Goal: Information Seeking & Learning: Learn about a topic

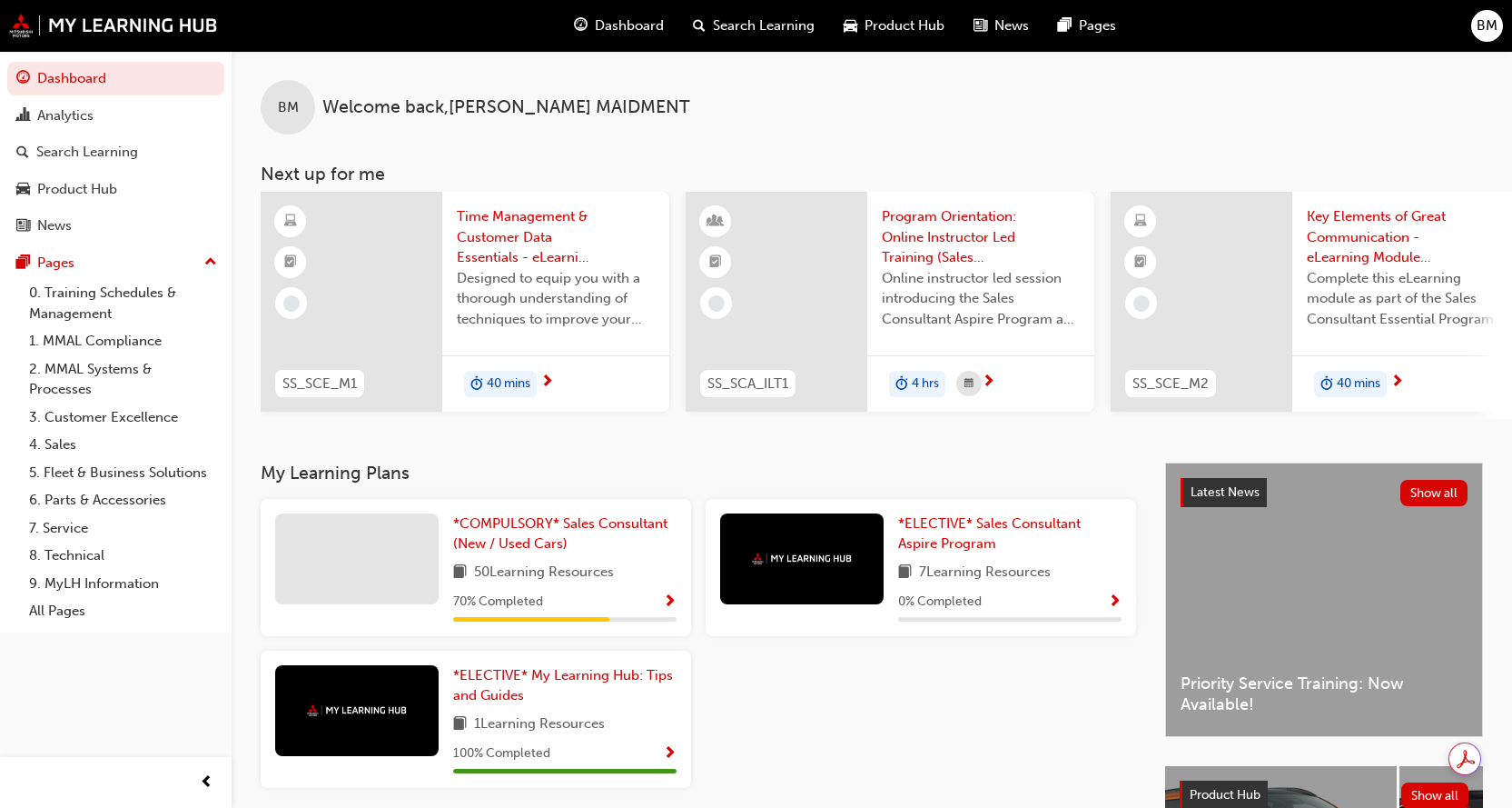
click at [667, 607] on span "Show Progress" at bounding box center [669, 602] width 14 height 17
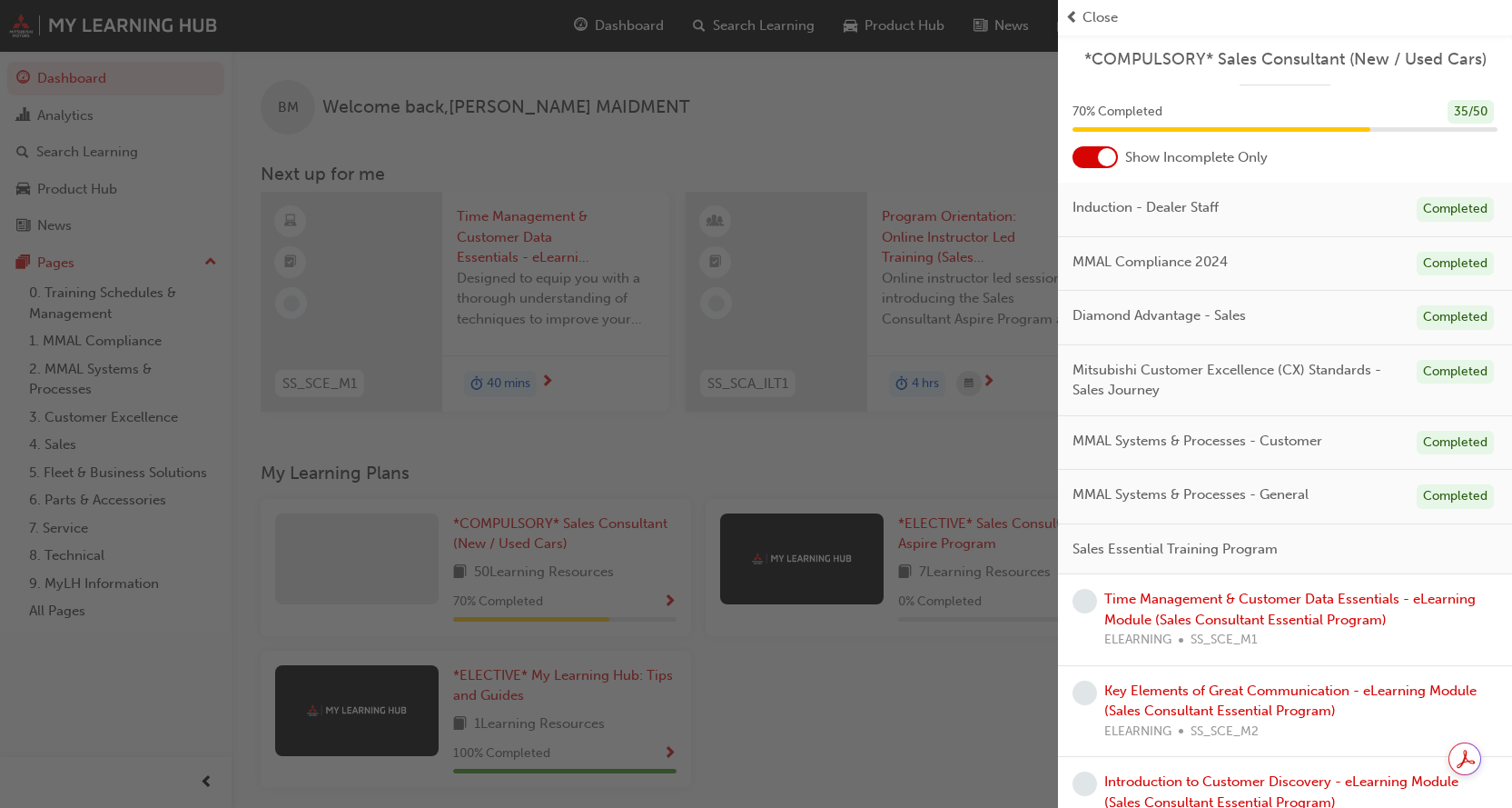
click at [1368, 101] on div "70 % Completed 35 / 50" at bounding box center [1284, 112] width 425 height 25
click at [1296, 58] on span "*COMPULSORY* Sales Consultant (New / Used Cars)" at bounding box center [1284, 59] width 425 height 21
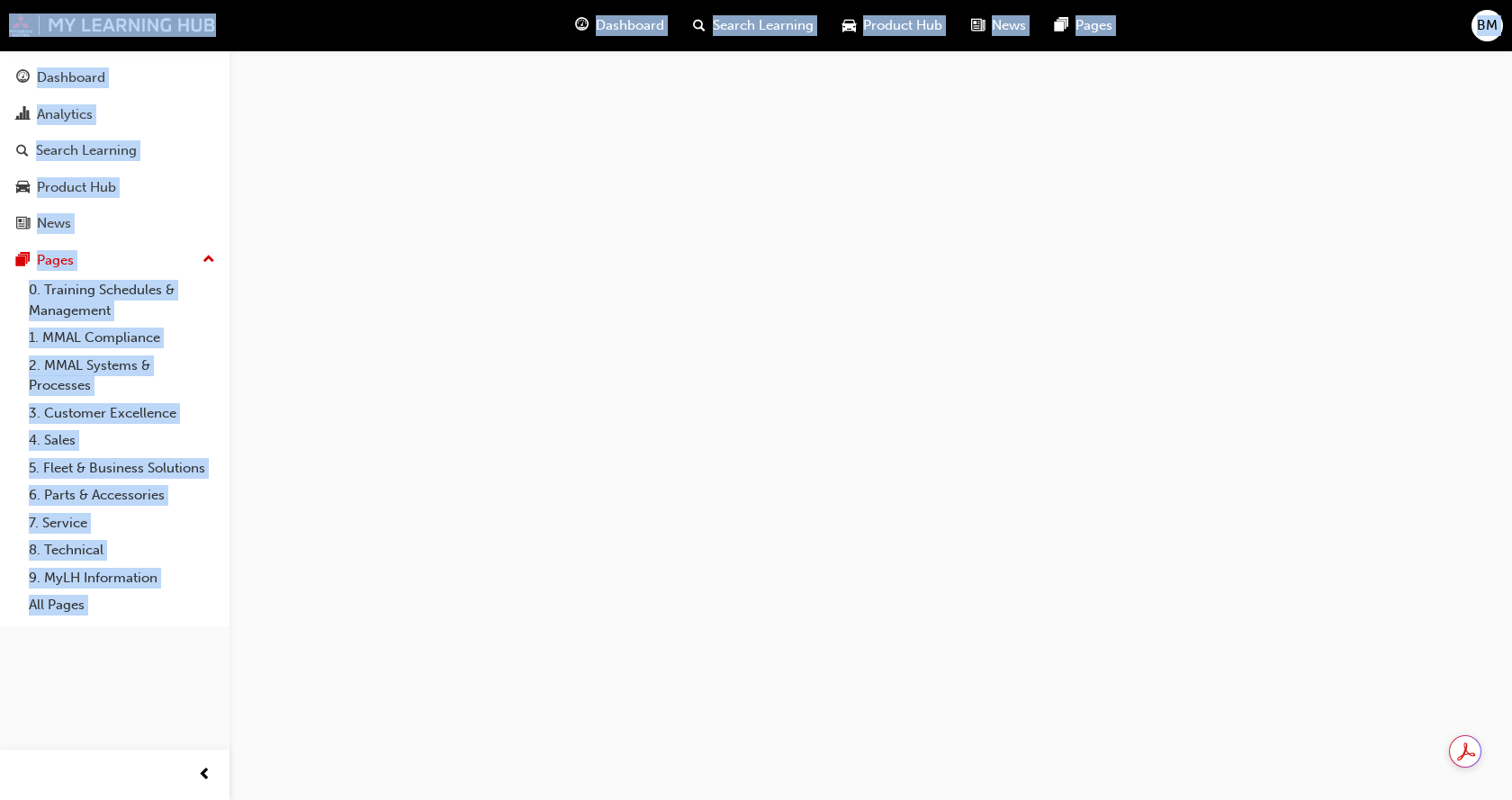
click at [1285, 58] on div at bounding box center [756, 400] width 1512 height 800
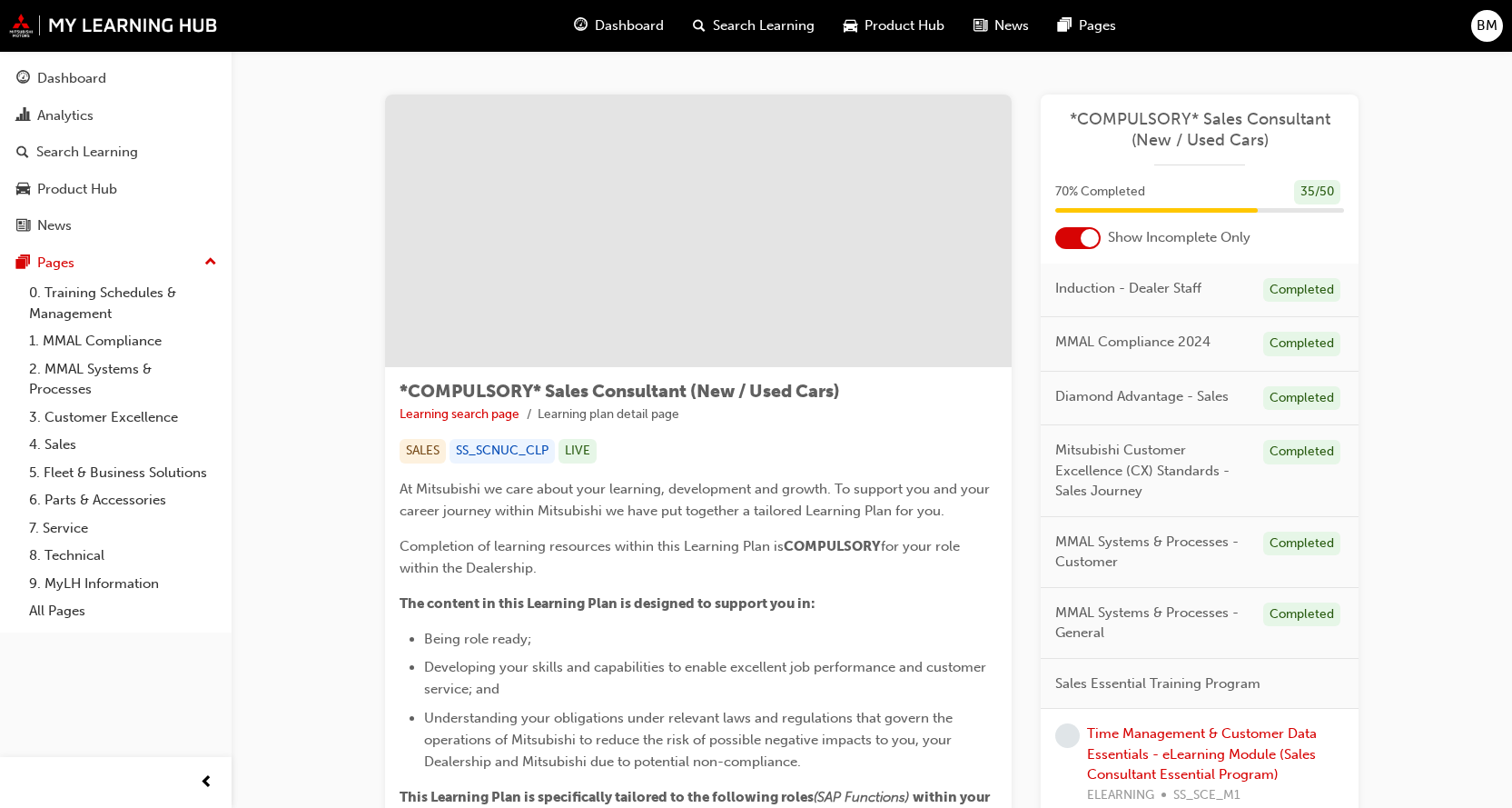
click at [1157, 242] on span "Show Incomplete Only" at bounding box center [1179, 237] width 143 height 21
click at [1323, 190] on div "35 / 50" at bounding box center [1317, 192] width 46 height 25
click at [1185, 127] on span "*COMPULSORY* Sales Consultant (New / Used Cars)" at bounding box center [1199, 129] width 289 height 41
click at [462, 415] on link "Learning search page" at bounding box center [459, 413] width 120 height 16
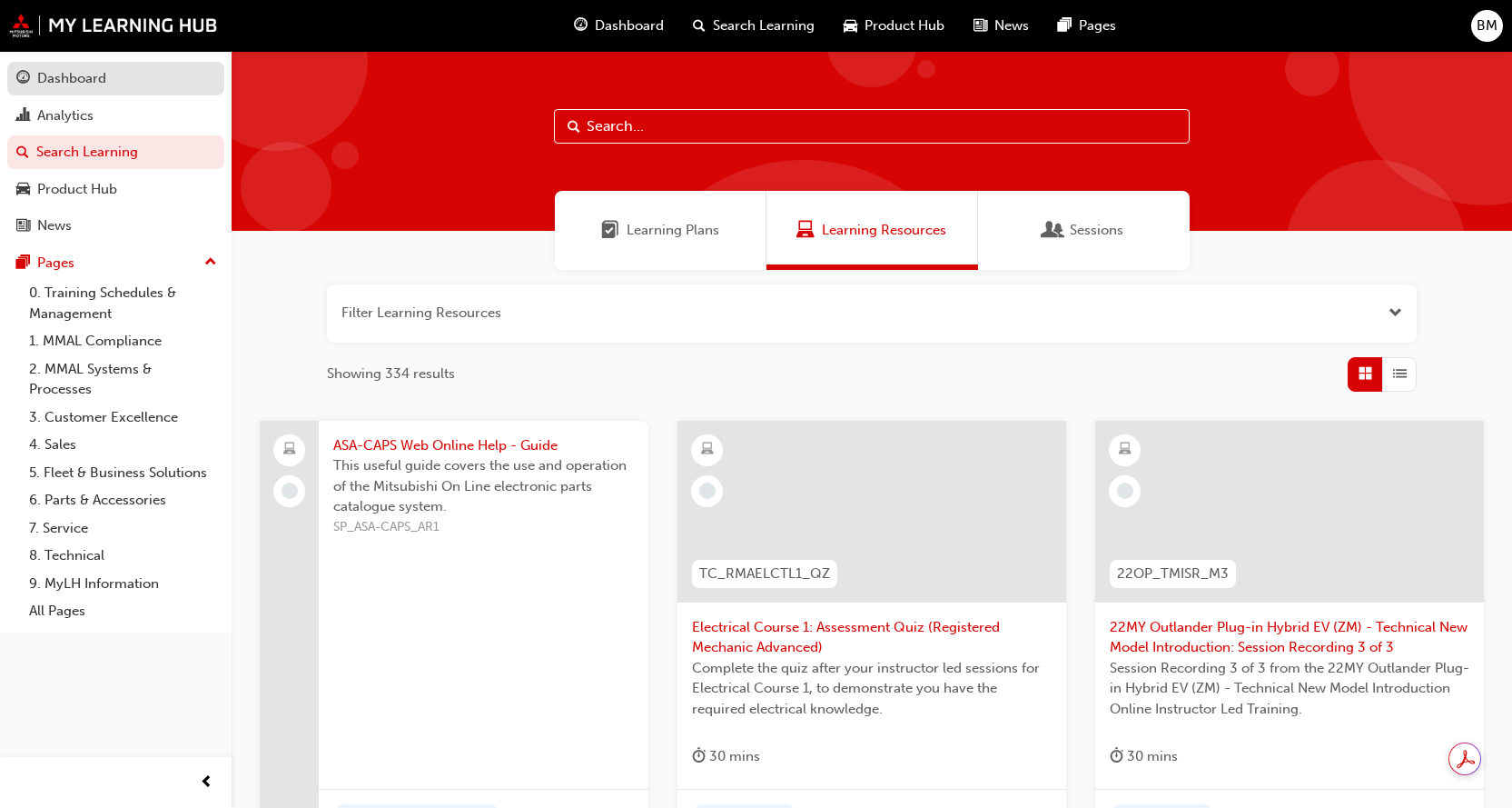
click at [85, 81] on div "Dashboard" at bounding box center [71, 78] width 69 height 21
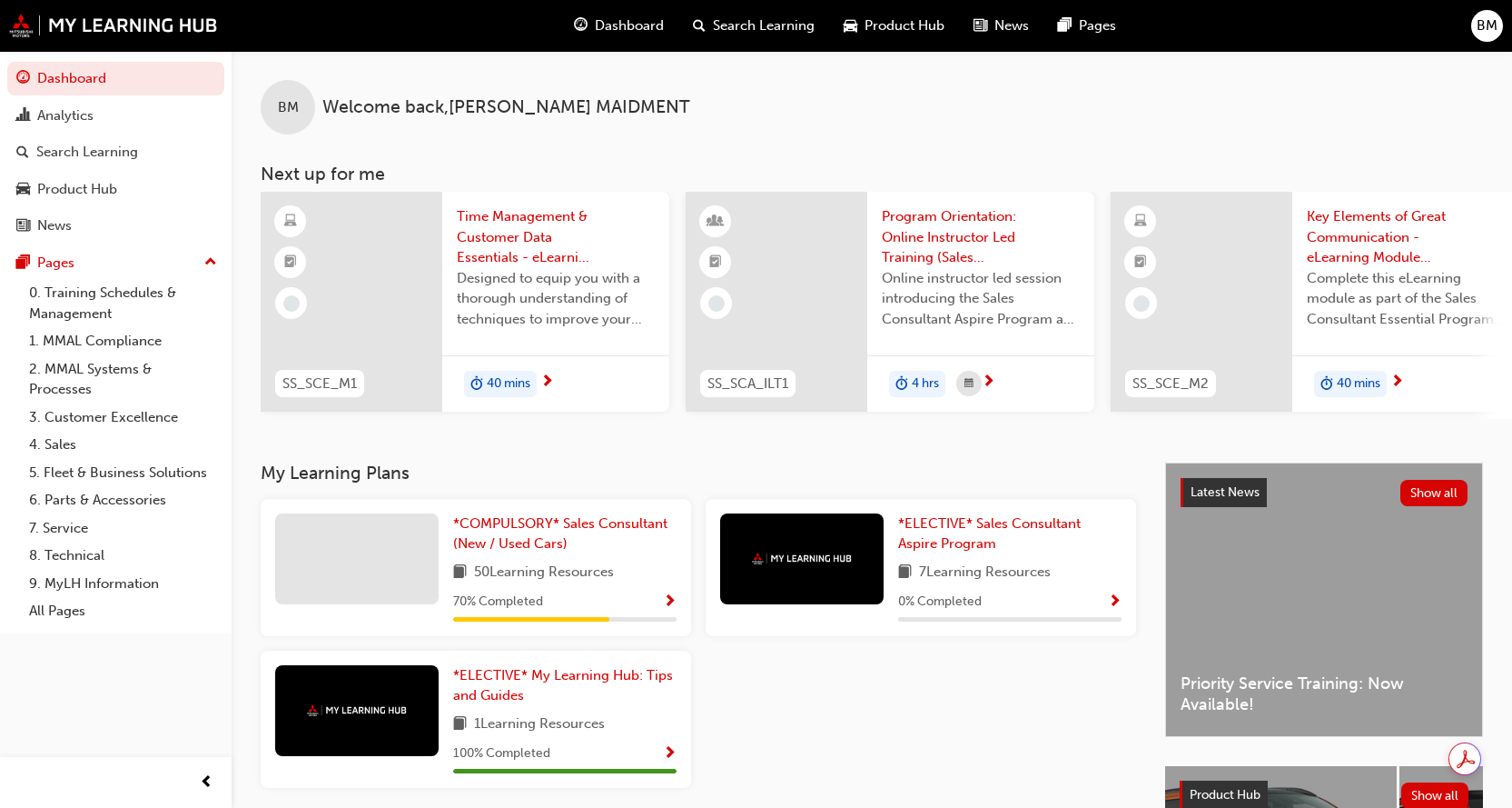
click at [668, 604] on span "Show Progress" at bounding box center [669, 602] width 14 height 17
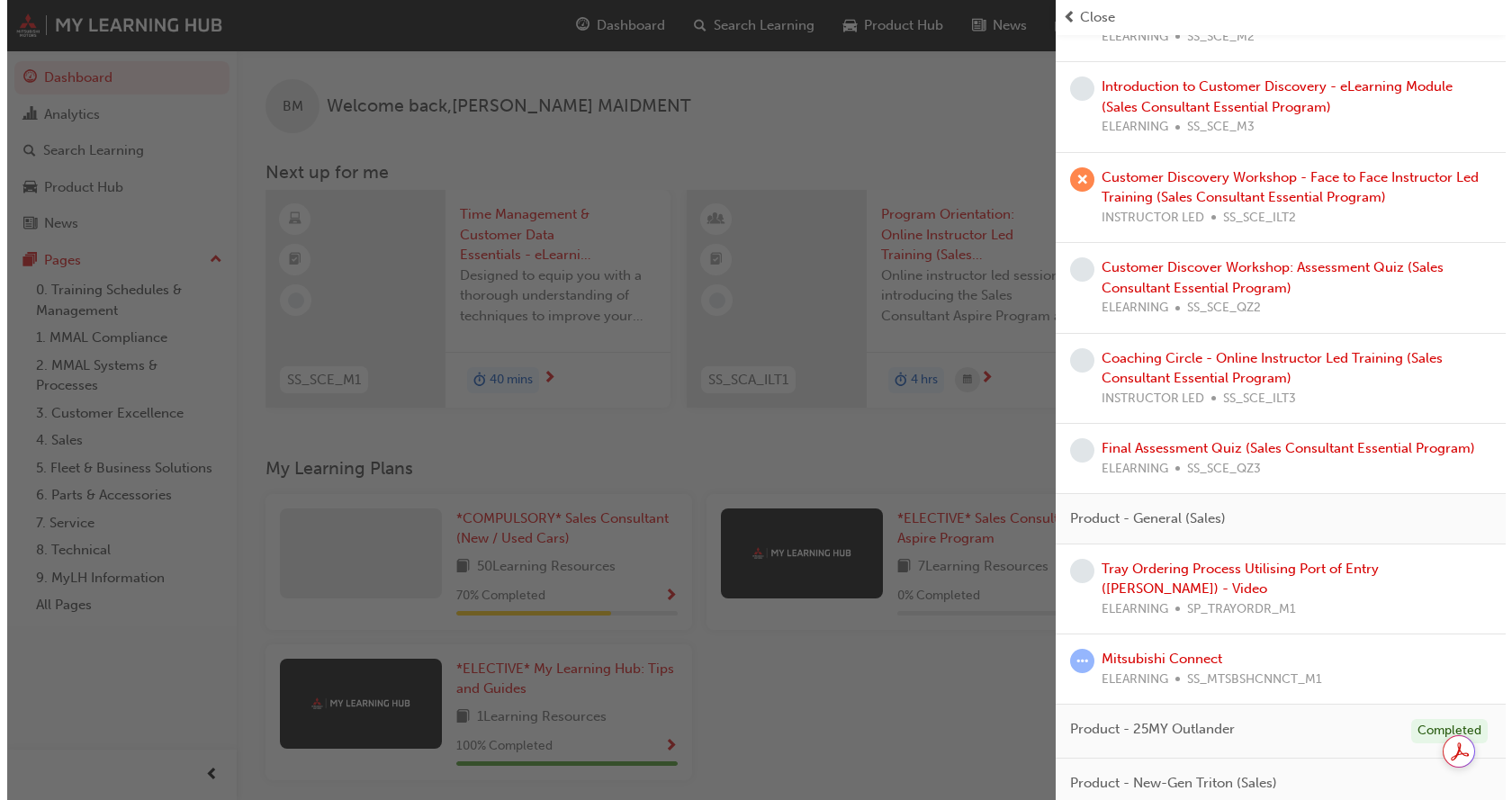
scroll to position [720, 0]
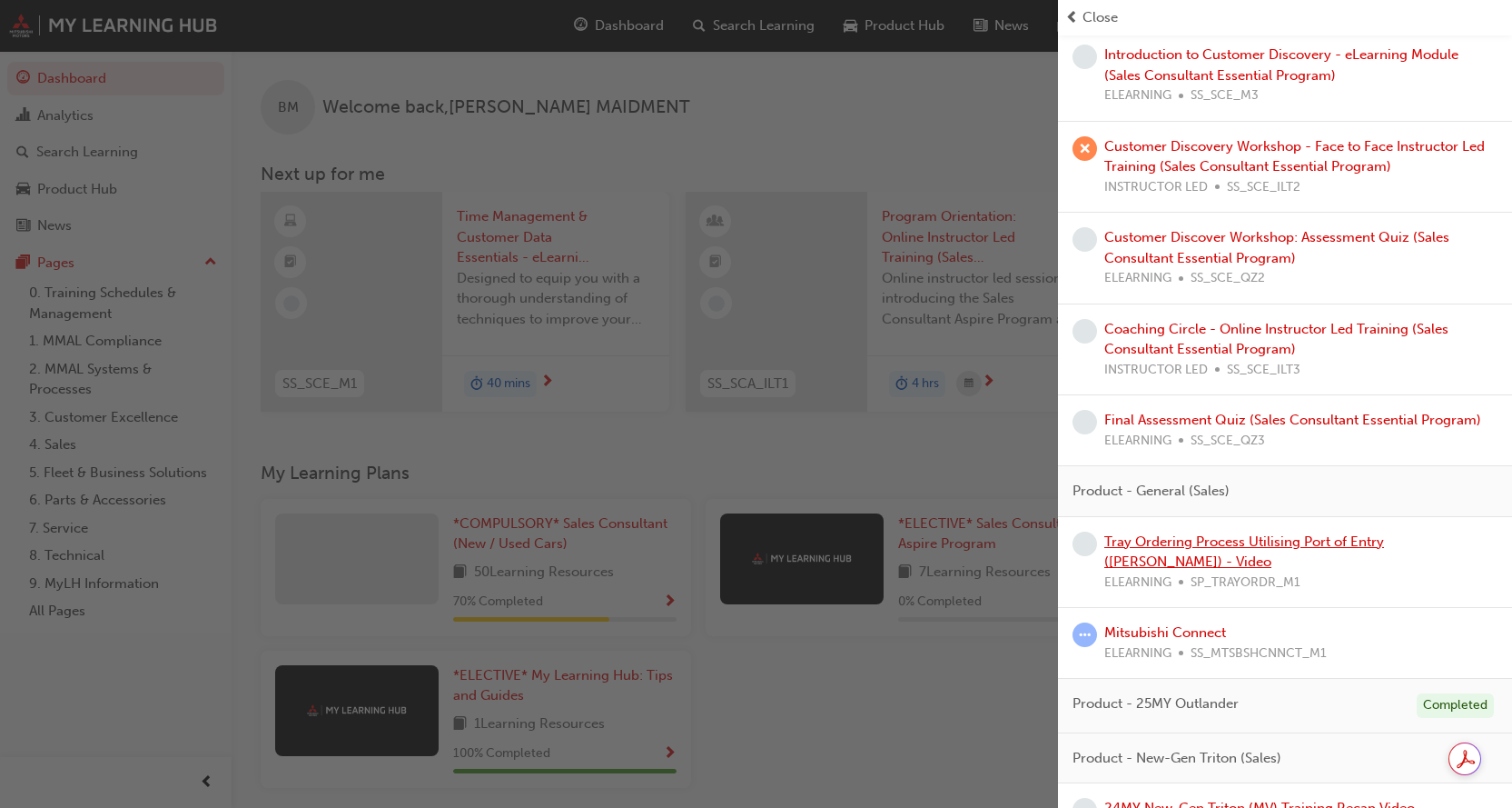
click at [1233, 543] on link "Tray Ordering Process Utilising Port of Entry ([PERSON_NAME]) - Video" at bounding box center [1244, 552] width 279 height 37
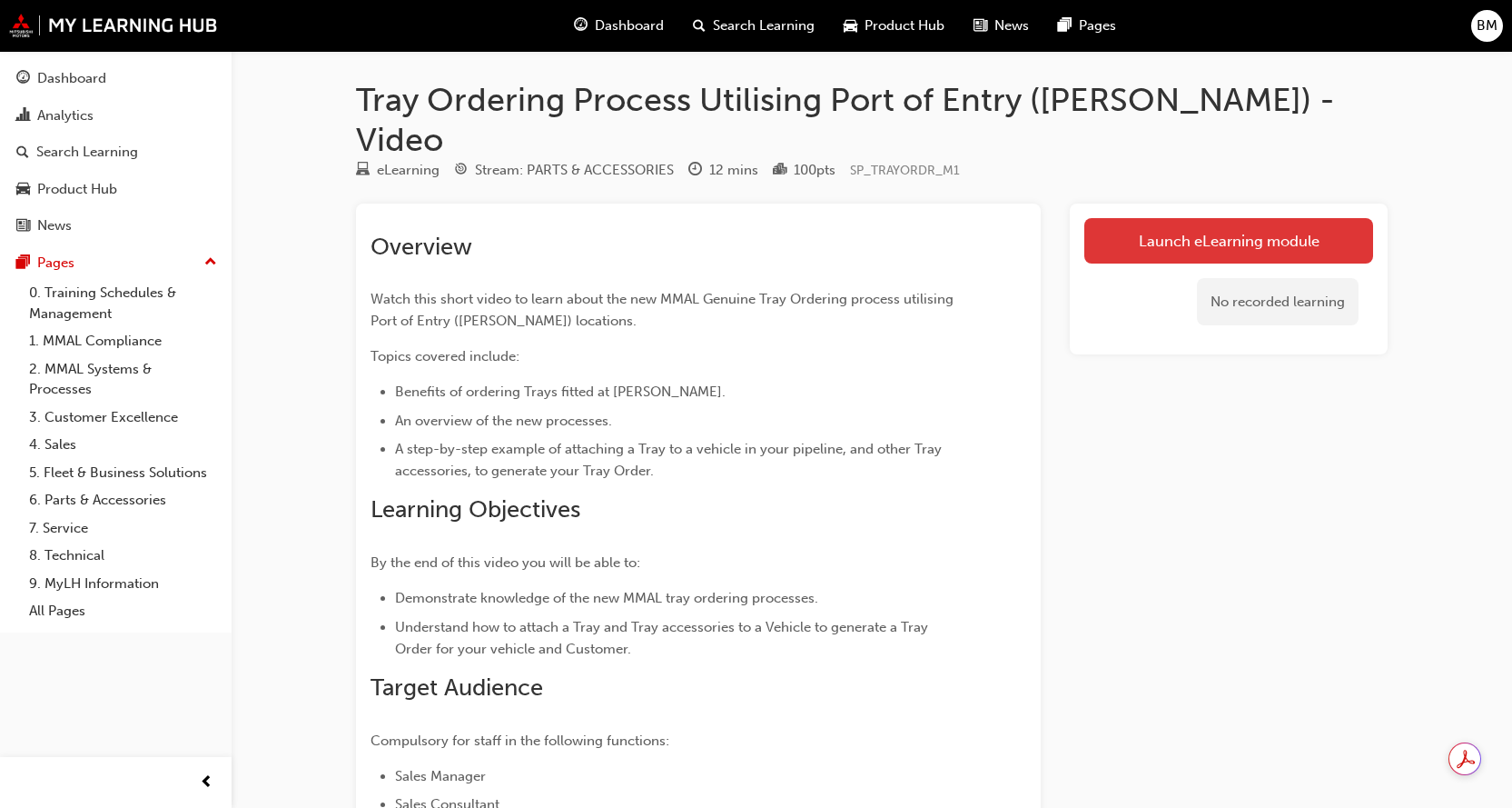
click at [1246, 218] on link "Launch eLearning module" at bounding box center [1228, 240] width 289 height 45
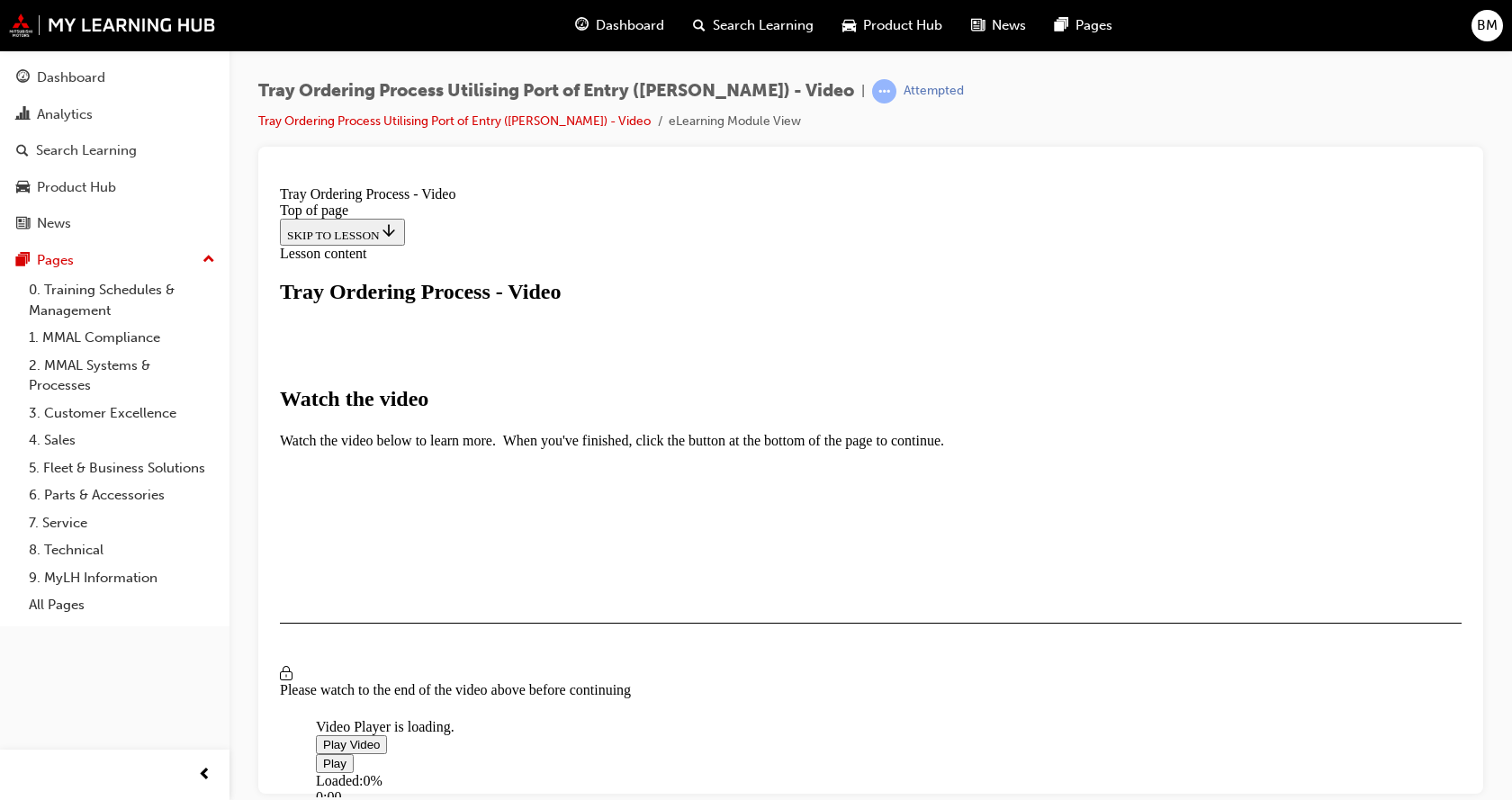
click at [323, 737] on span "Video player" at bounding box center [323, 743] width 0 height 14
drag, startPoint x: 471, startPoint y: 672, endPoint x: 481, endPoint y: 674, distance: 10.2
click at [481, 772] on div "Loaded : 6.74% 00:47 00:39" at bounding box center [1170, 795] width 1708 height 48
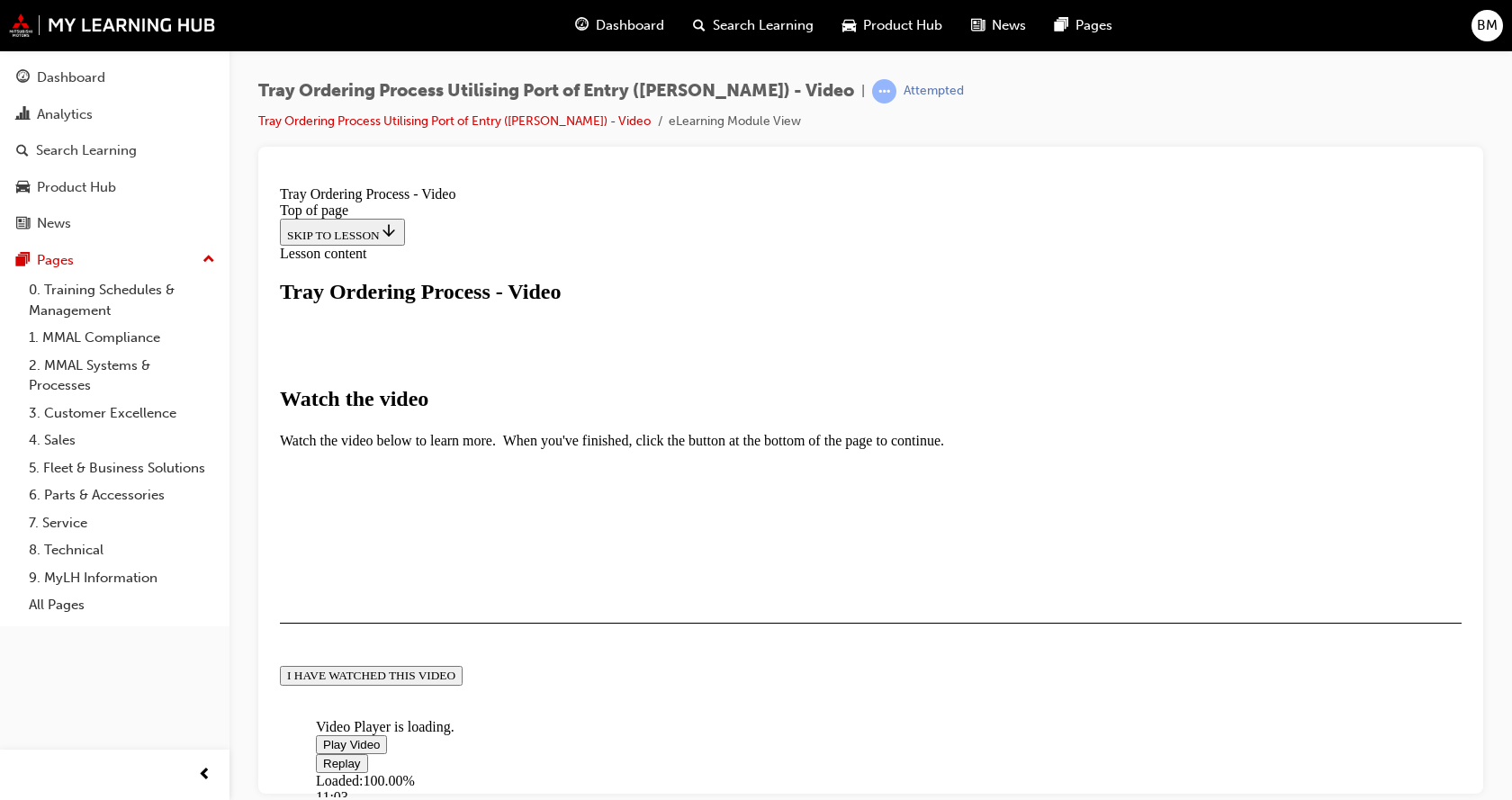
scroll to position [443, 0]
click at [455, 668] on div "I HAVE WATCHED THIS VIDEO" at bounding box center [371, 675] width 168 height 15
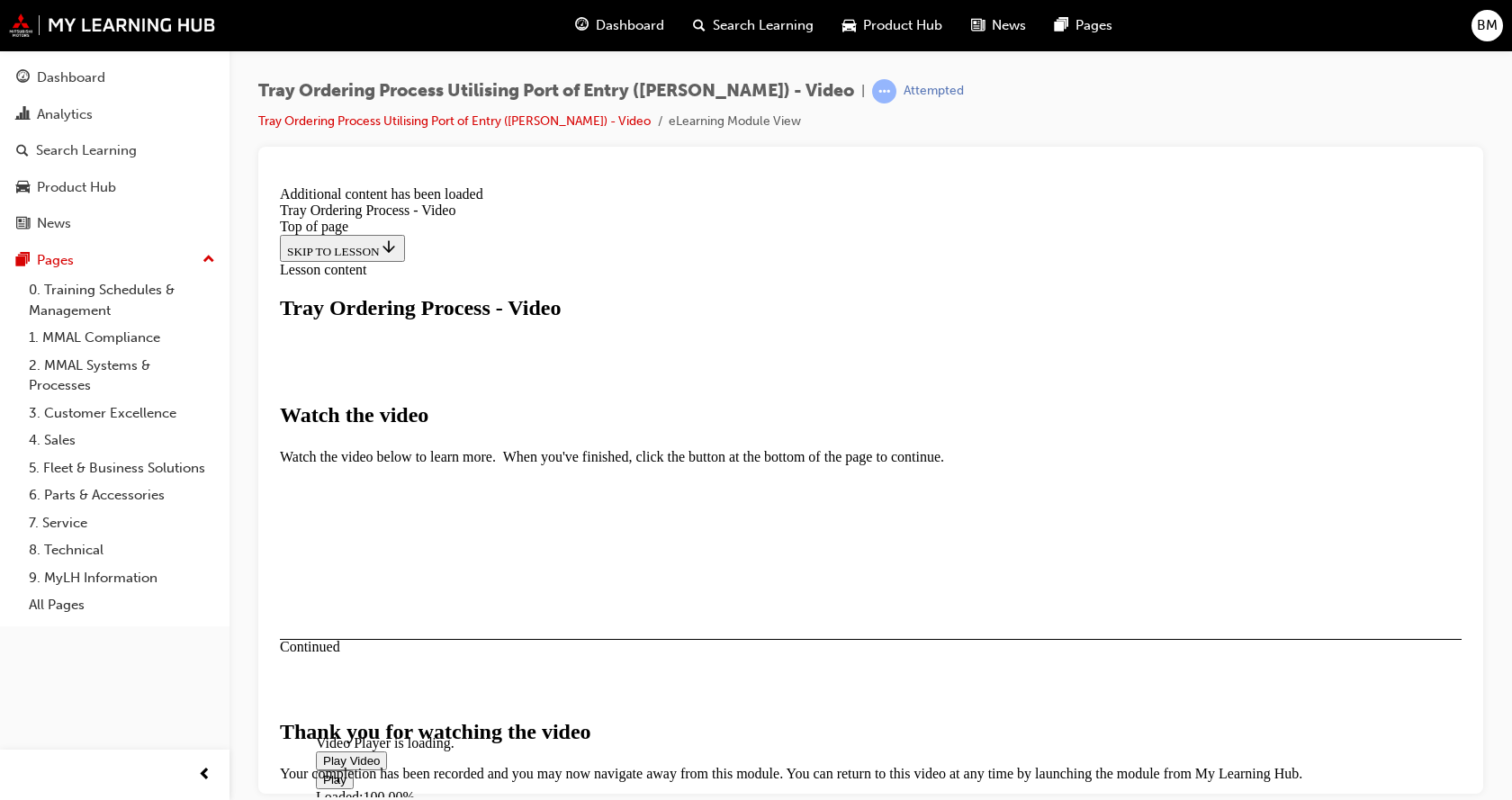
scroll to position [591, 0]
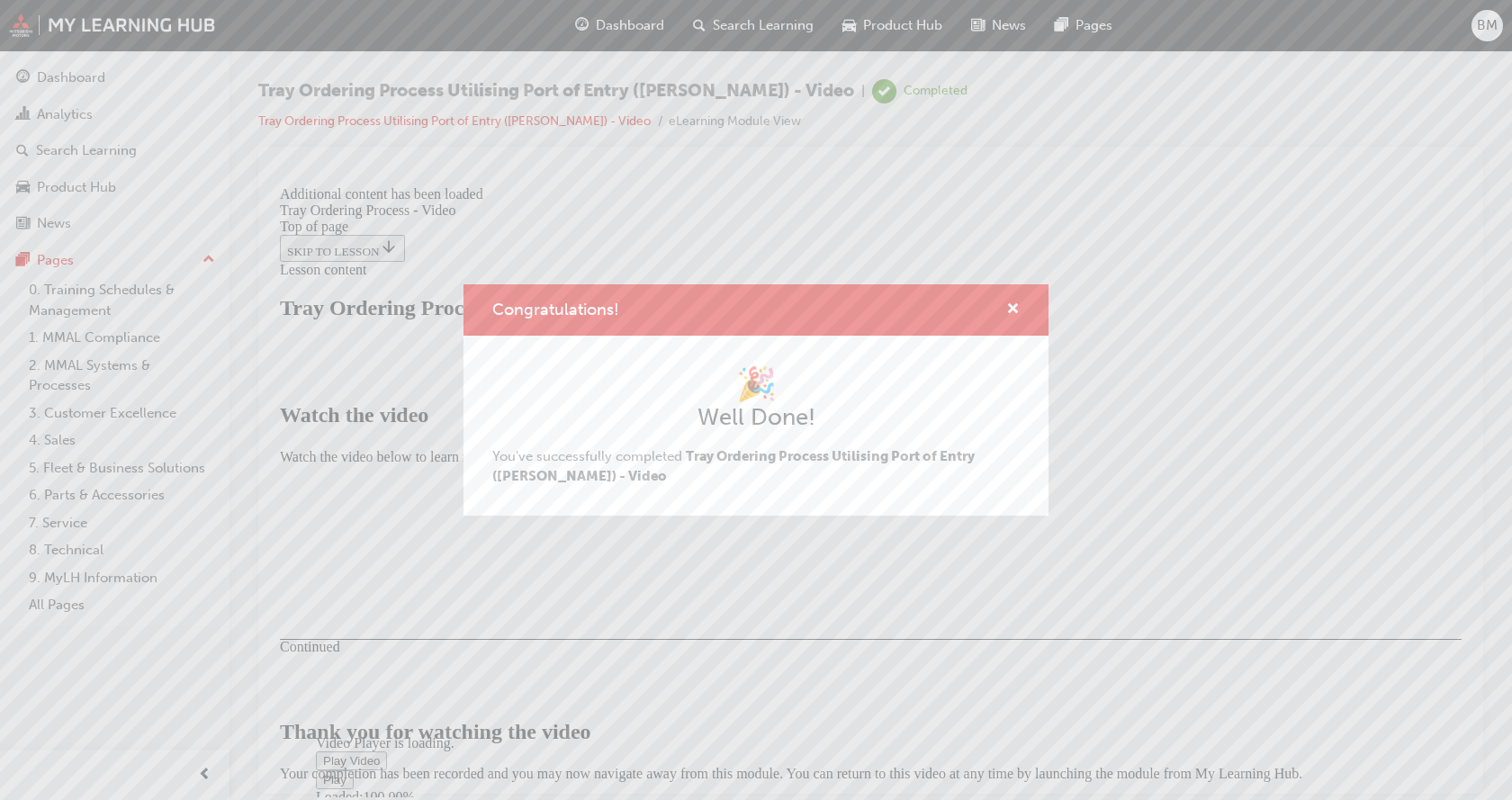
click at [1041, 659] on div "Congratulations! 🎉 Well Done! You've successfully completed Tray Ordering Proce…" at bounding box center [756, 400] width 1512 height 800
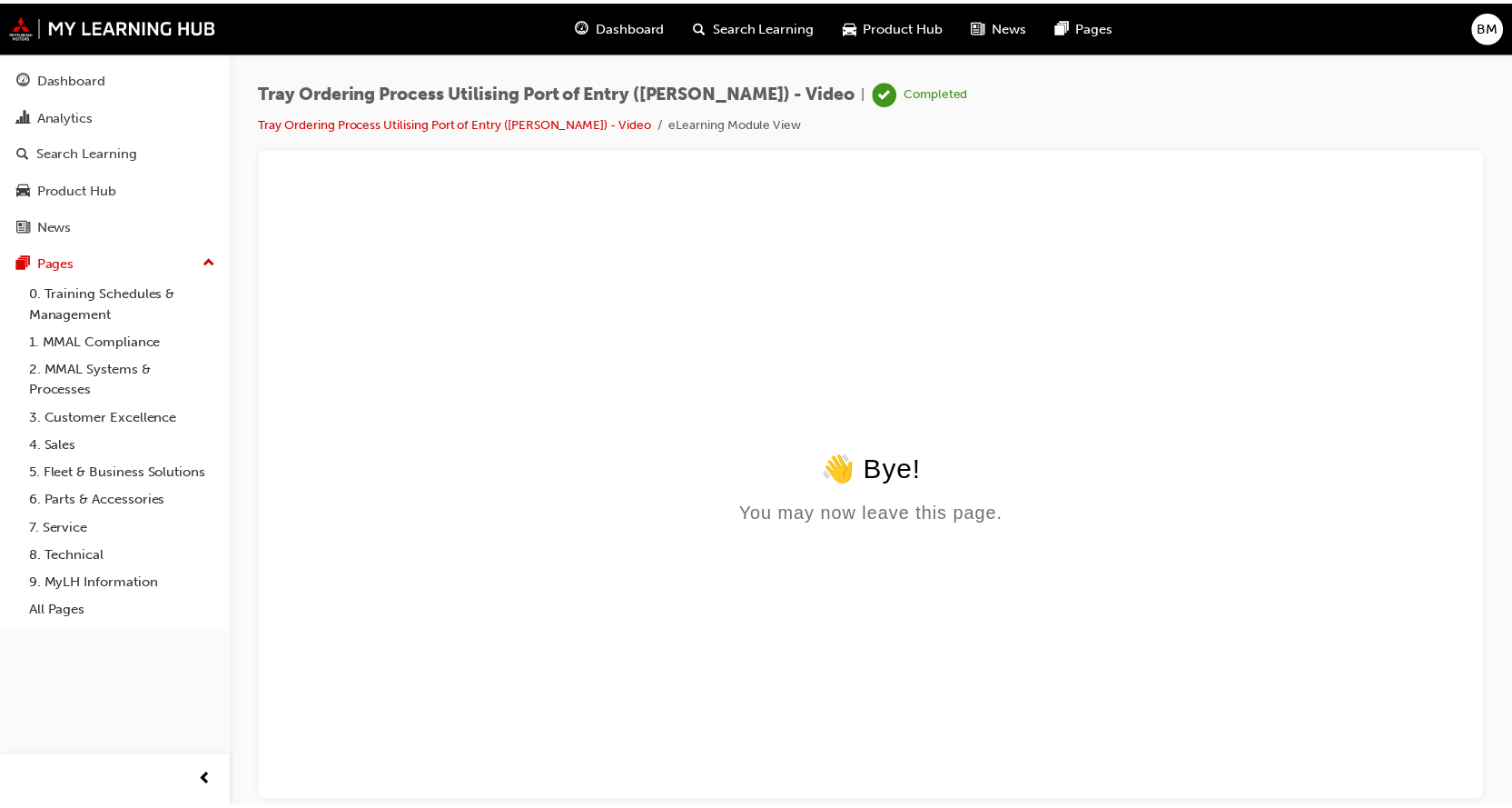
scroll to position [0, 0]
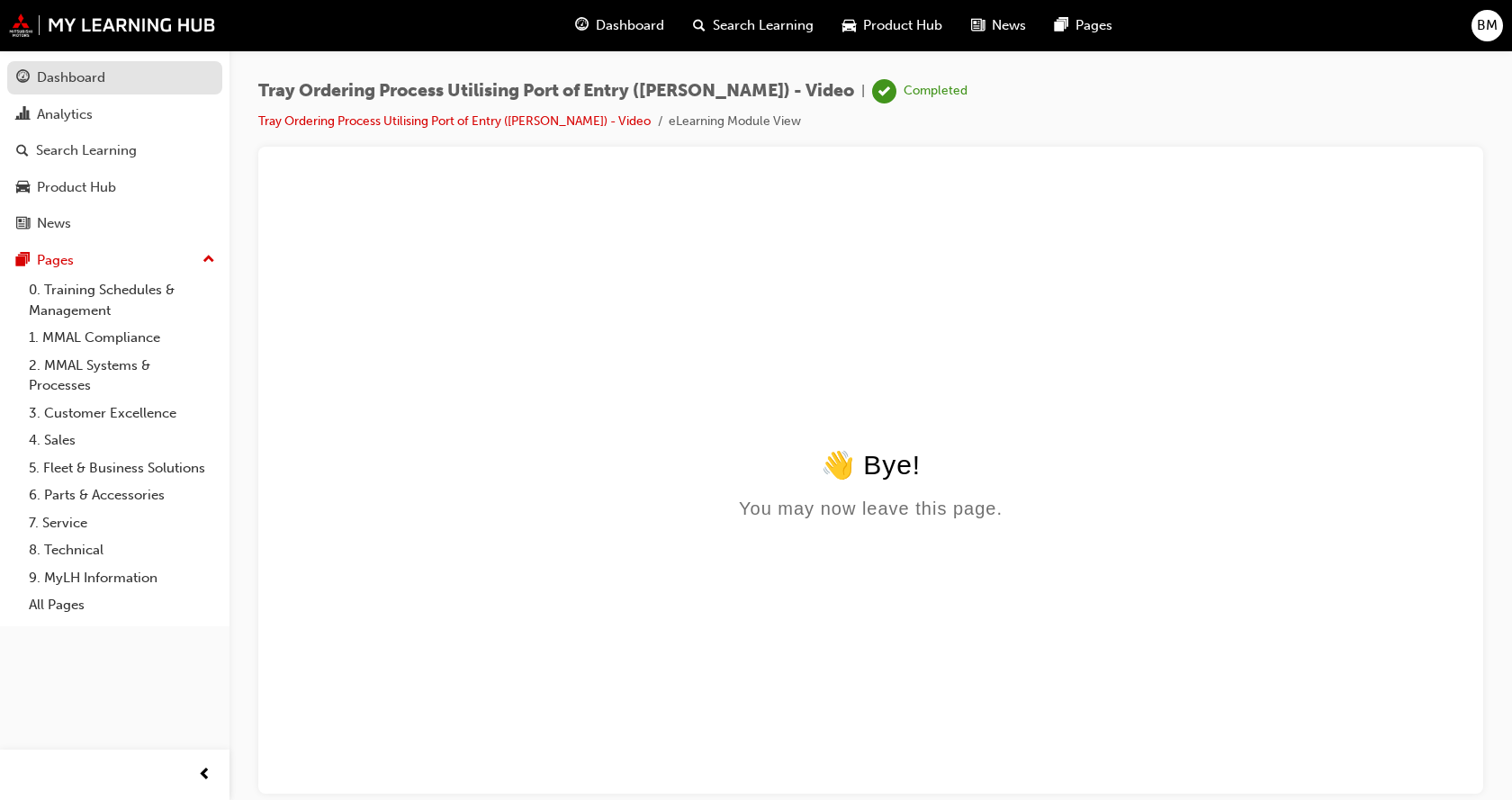
click at [76, 71] on div "Dashboard" at bounding box center [70, 78] width 69 height 21
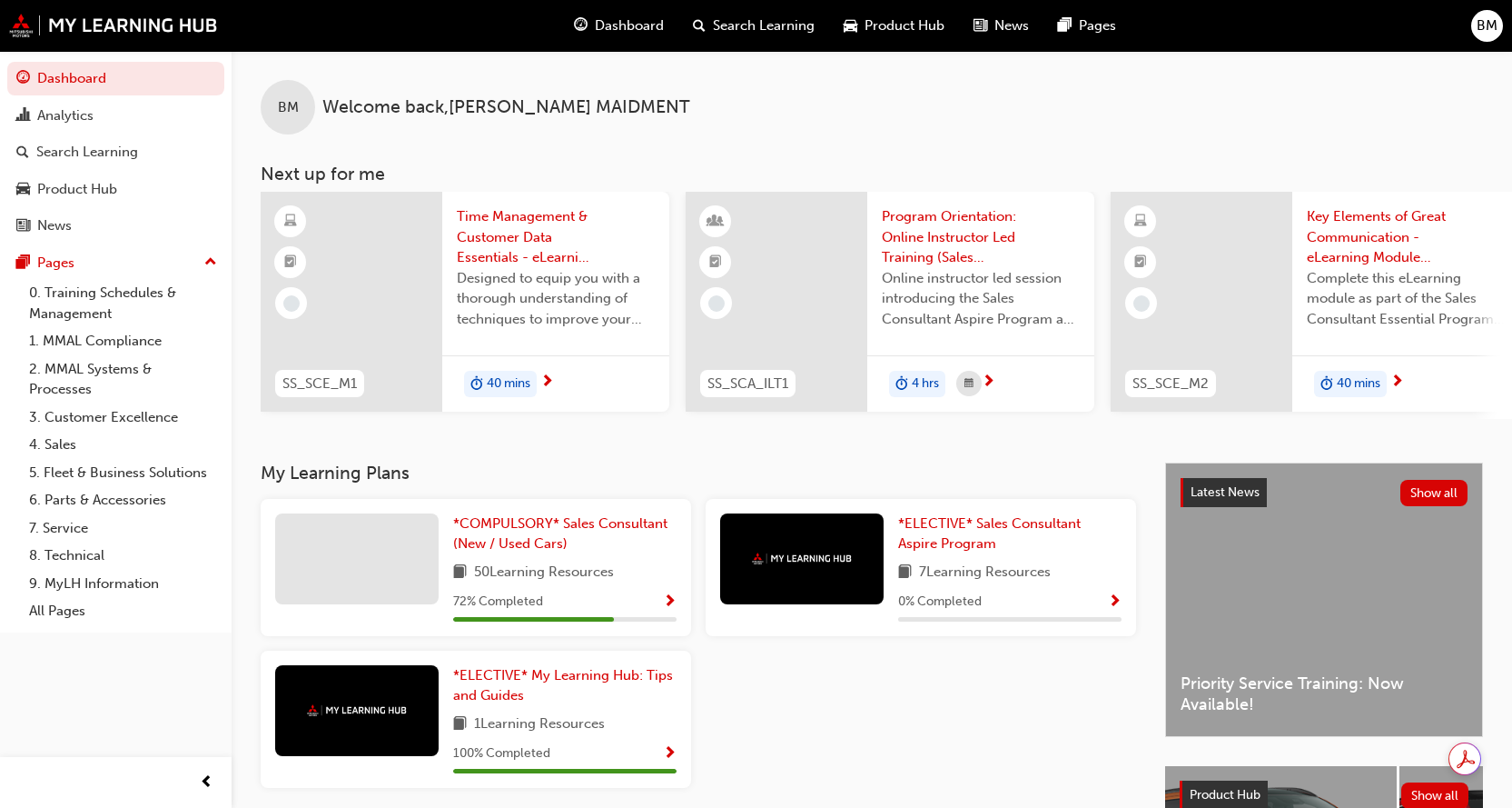
click at [667, 606] on span "Show Progress" at bounding box center [669, 602] width 14 height 17
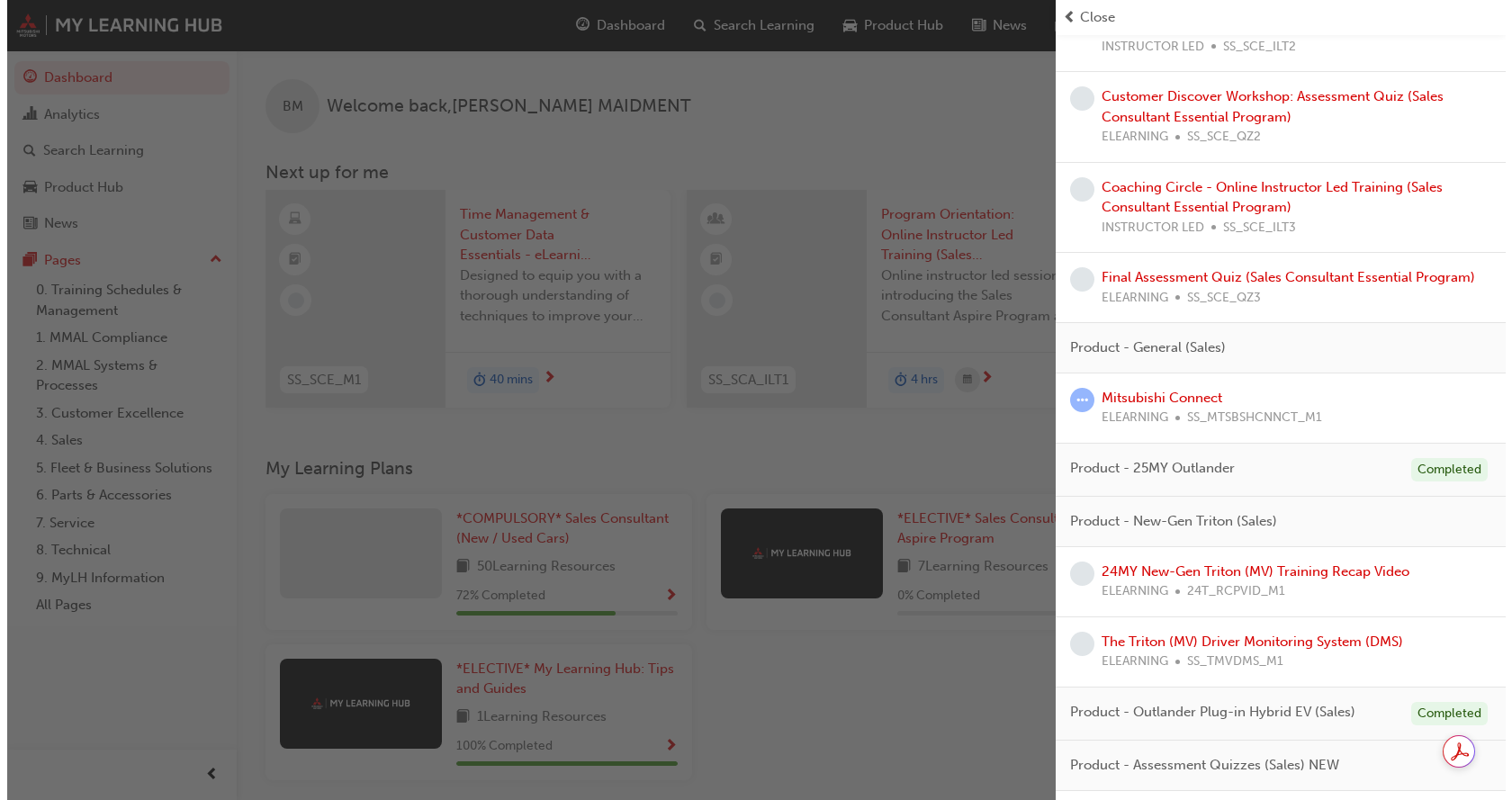
scroll to position [900, 0]
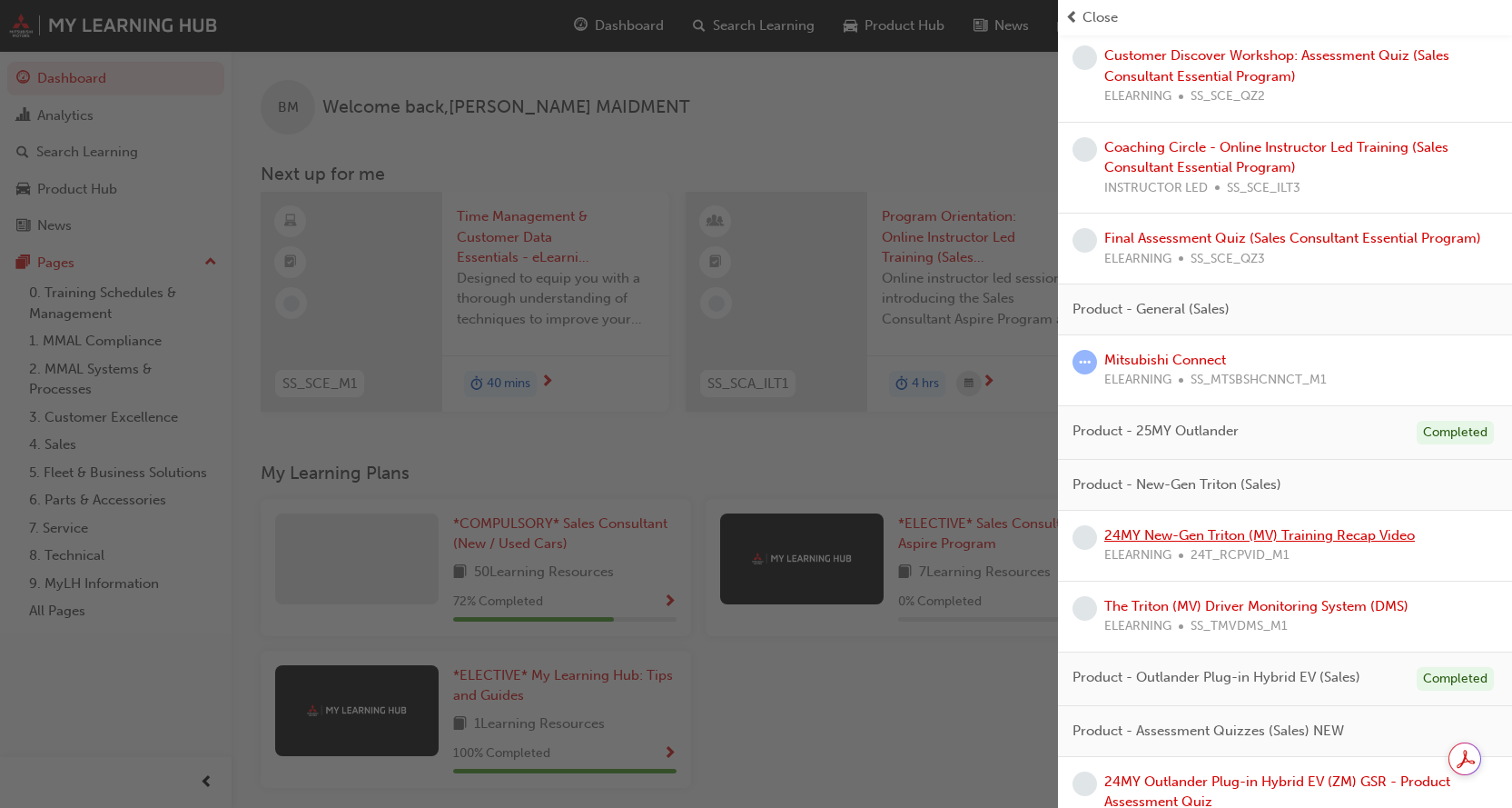
click at [1247, 541] on link "24MY New-Gen Triton (MV) Training Recap Video" at bounding box center [1259, 535] width 311 height 17
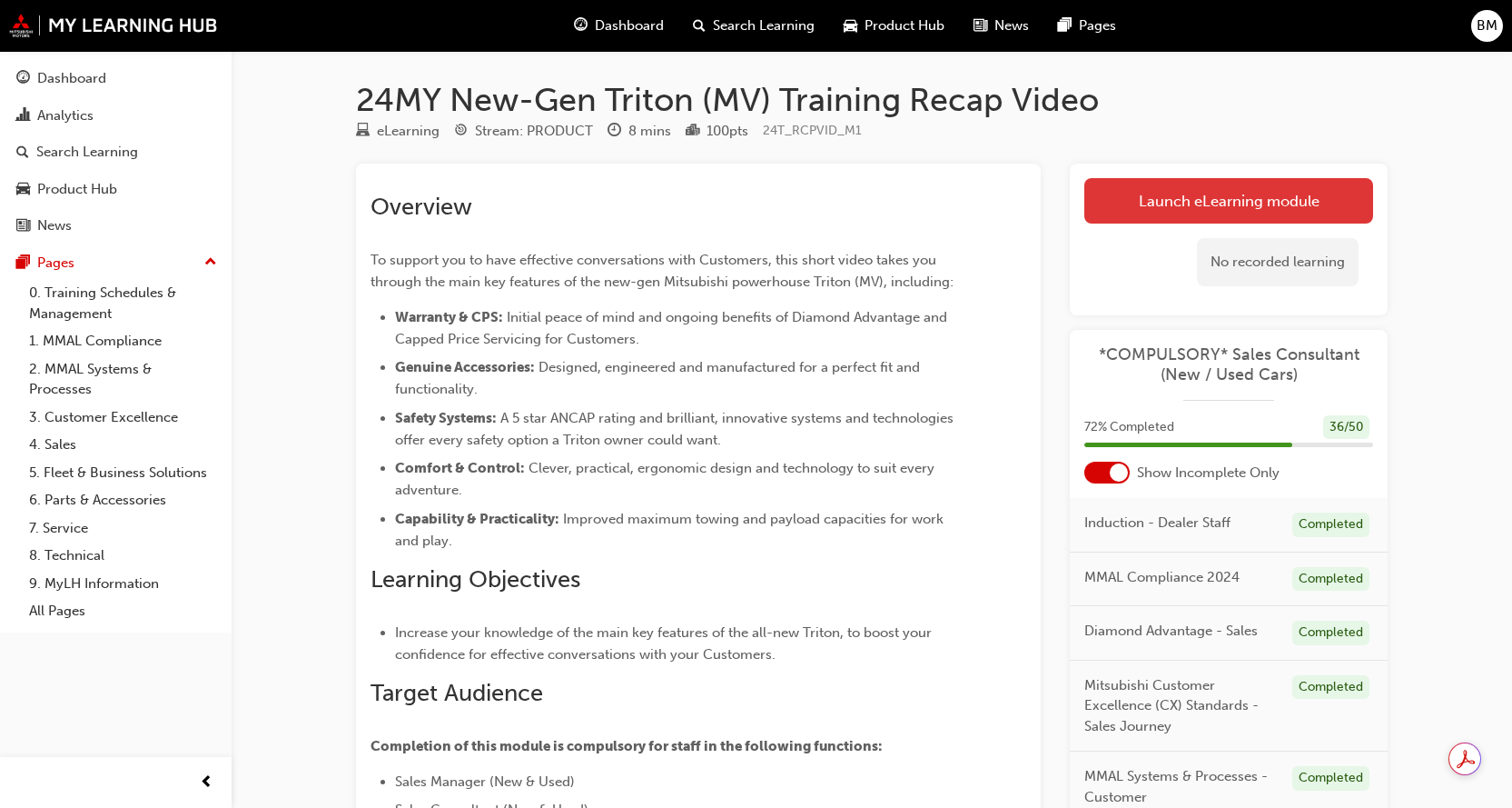
click at [1225, 201] on link "Launch eLearning module" at bounding box center [1228, 200] width 289 height 45
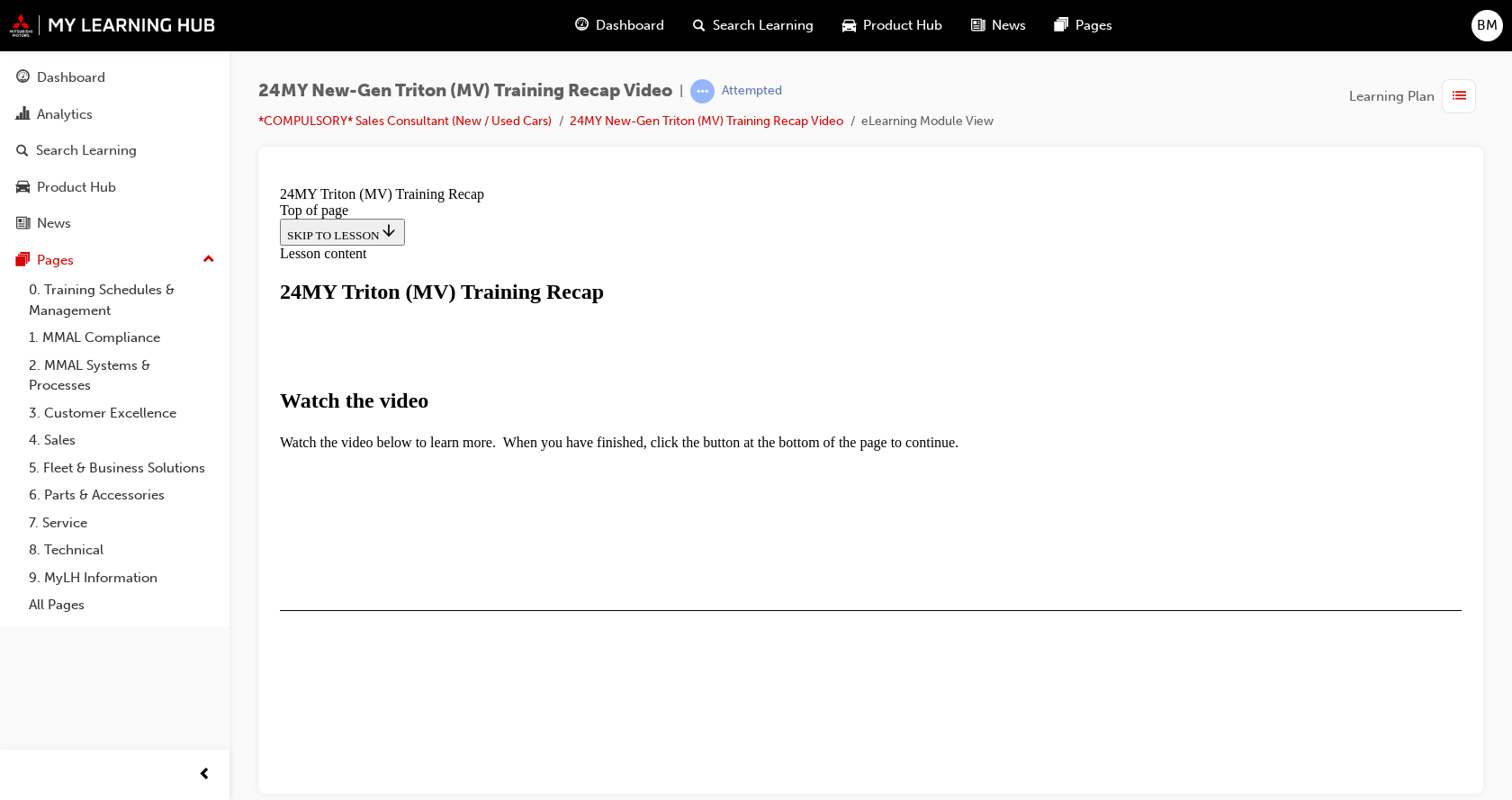
scroll to position [630, 0]
click at [323, 724] on span "Video player" at bounding box center [323, 731] width 0 height 14
drag, startPoint x: 1349, startPoint y: 667, endPoint x: 1364, endPoint y: 668, distance: 15.0
click at [1369, 552] on div "Video Player is loading. Play Video Pause Loaded : 2.43% 0:08 Remaining Time - …" at bounding box center [871, 551] width 1182 height 1
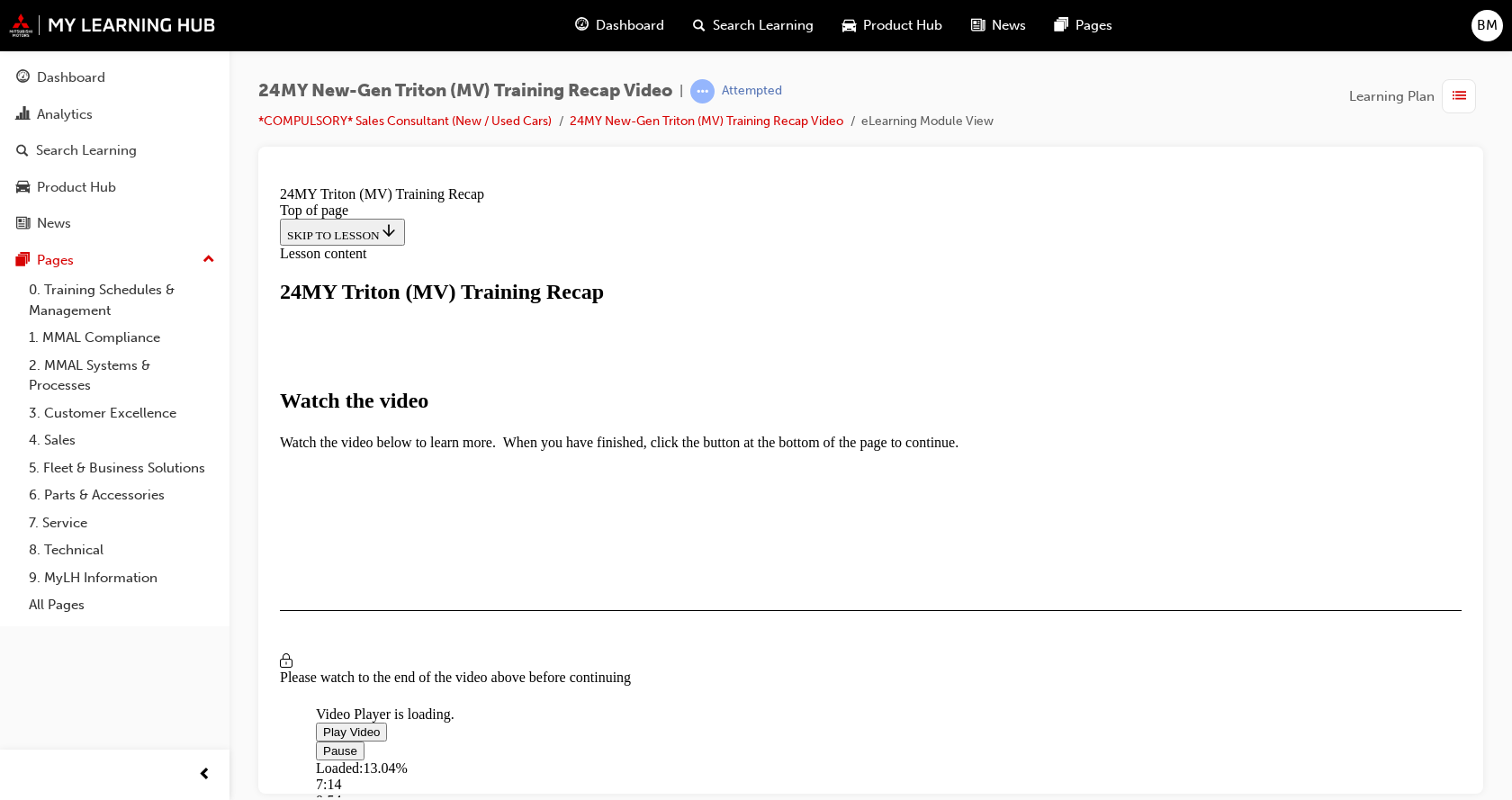
click at [455, 655] on div "I HAVE WATCHED THIS VIDEO" at bounding box center [371, 662] width 168 height 15
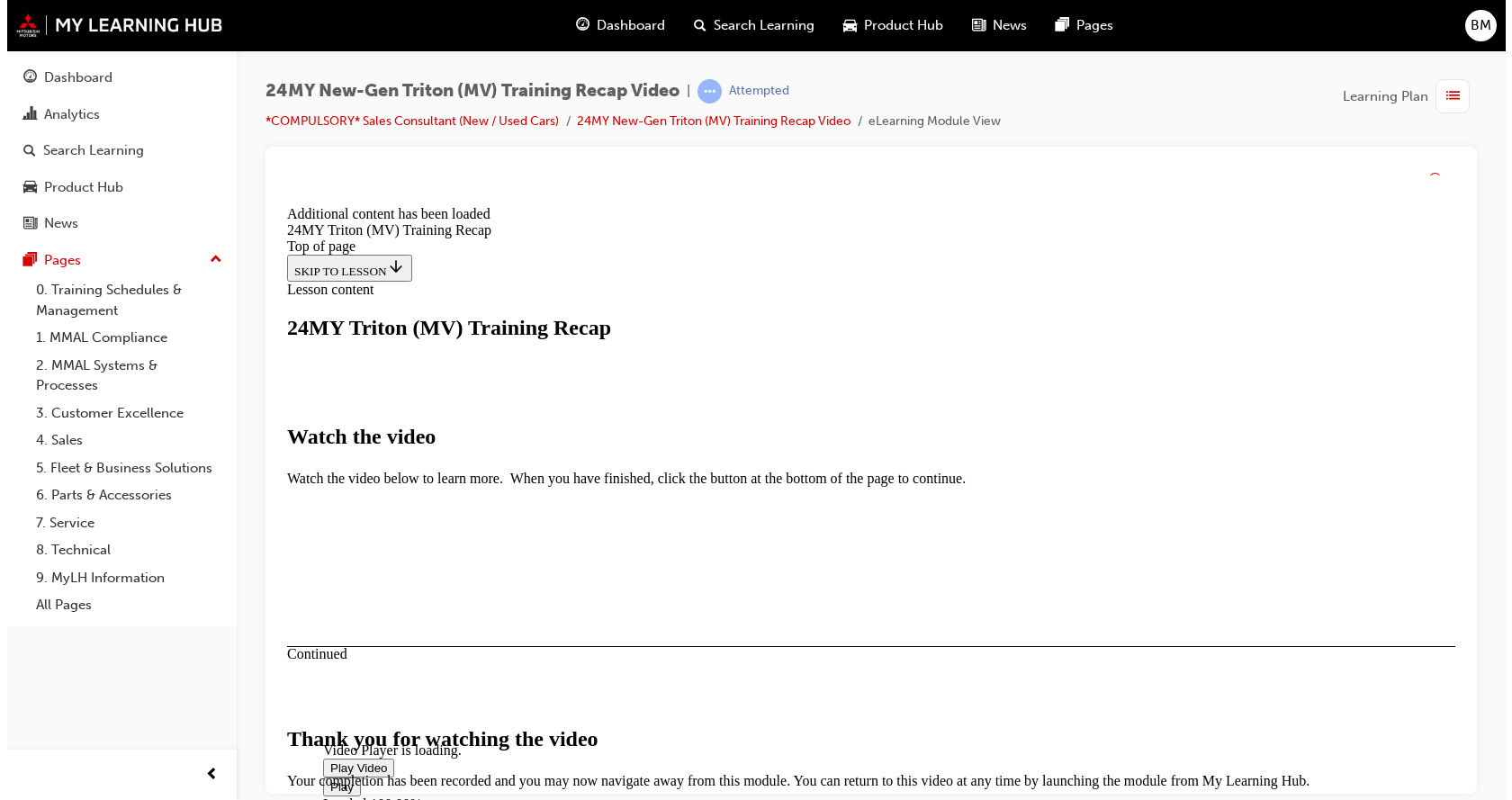
scroll to position [1026, 0]
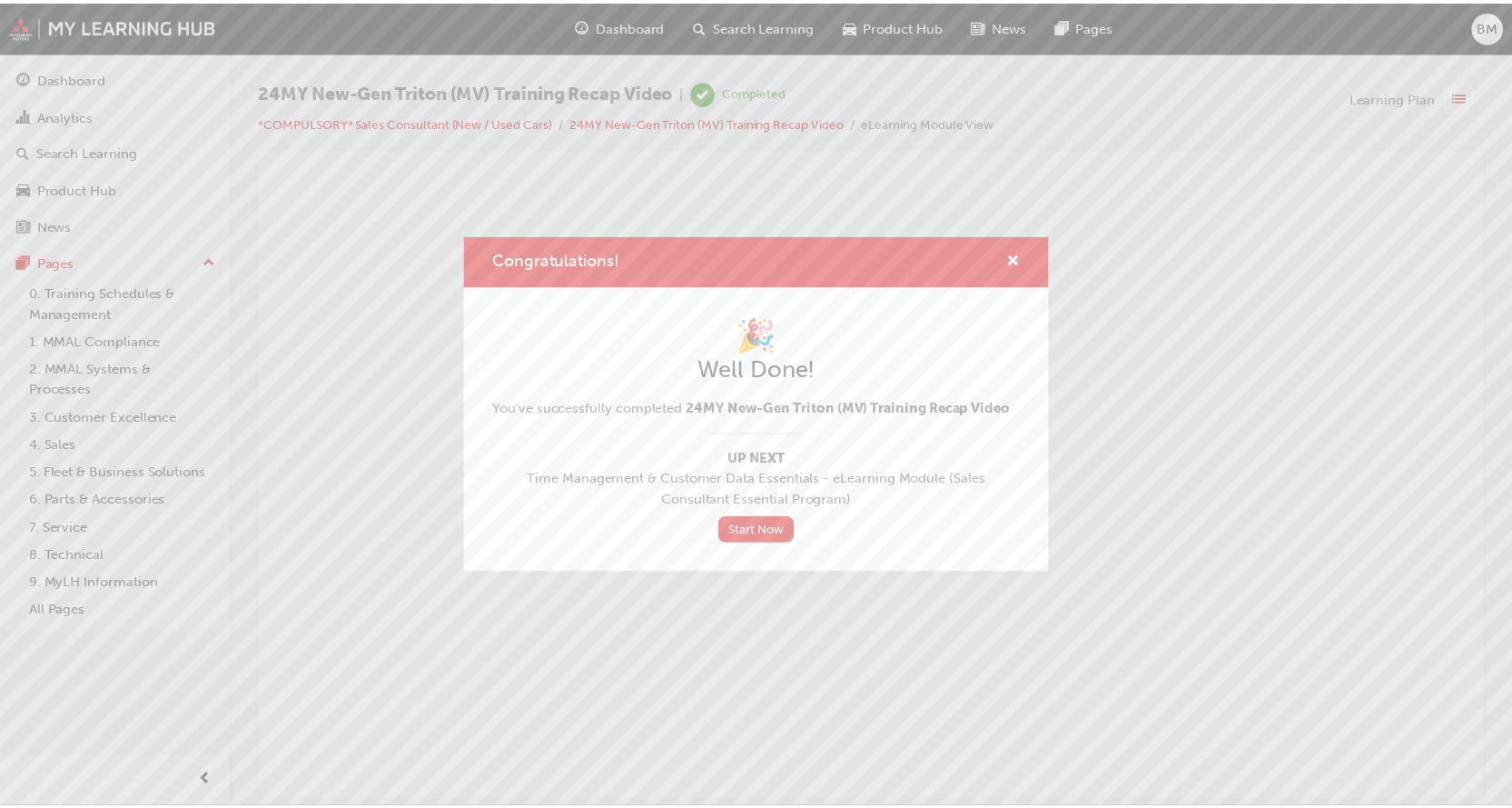
scroll to position [0, 0]
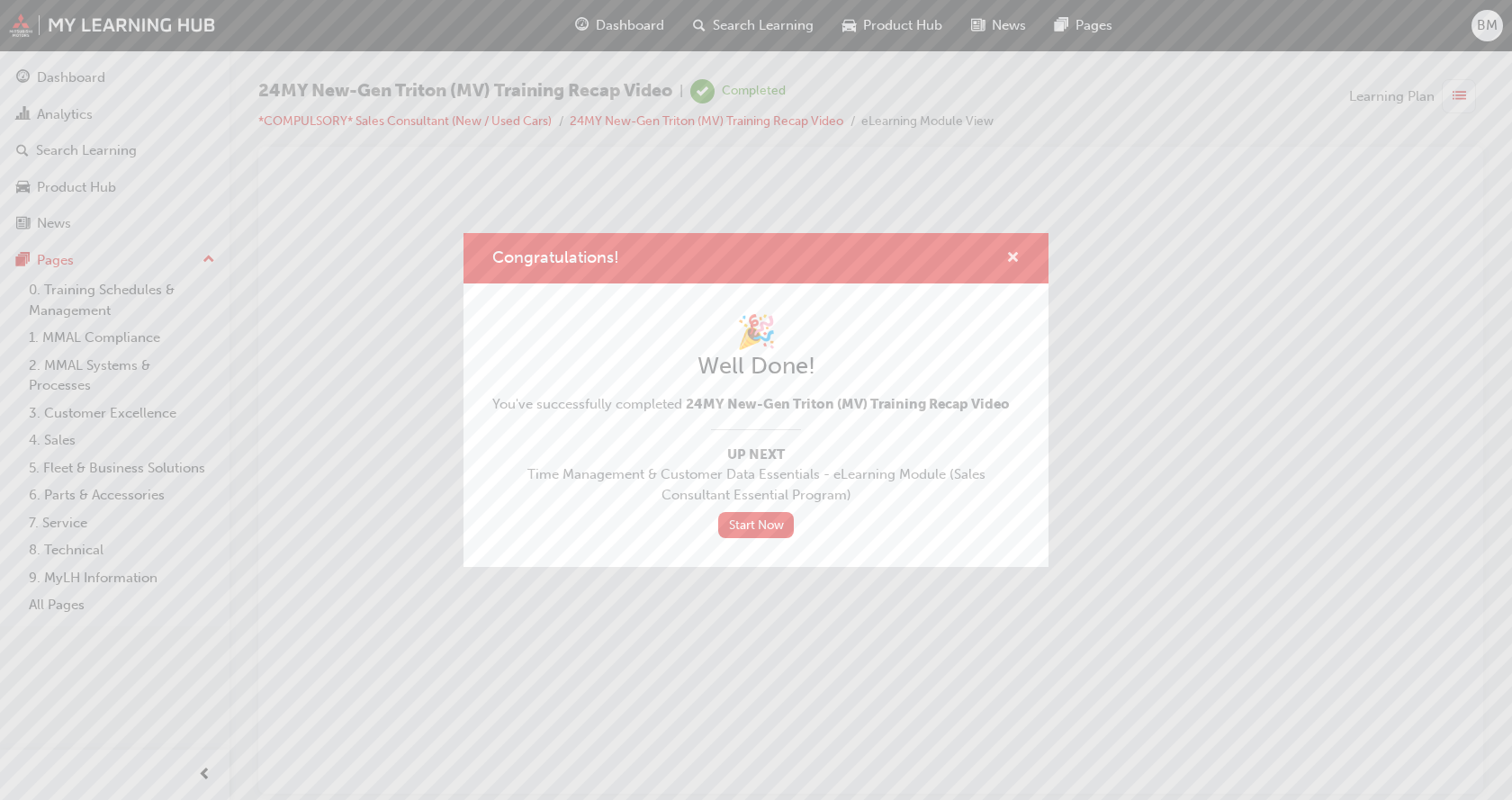
click at [1014, 255] on span "cross-icon" at bounding box center [1012, 259] width 14 height 16
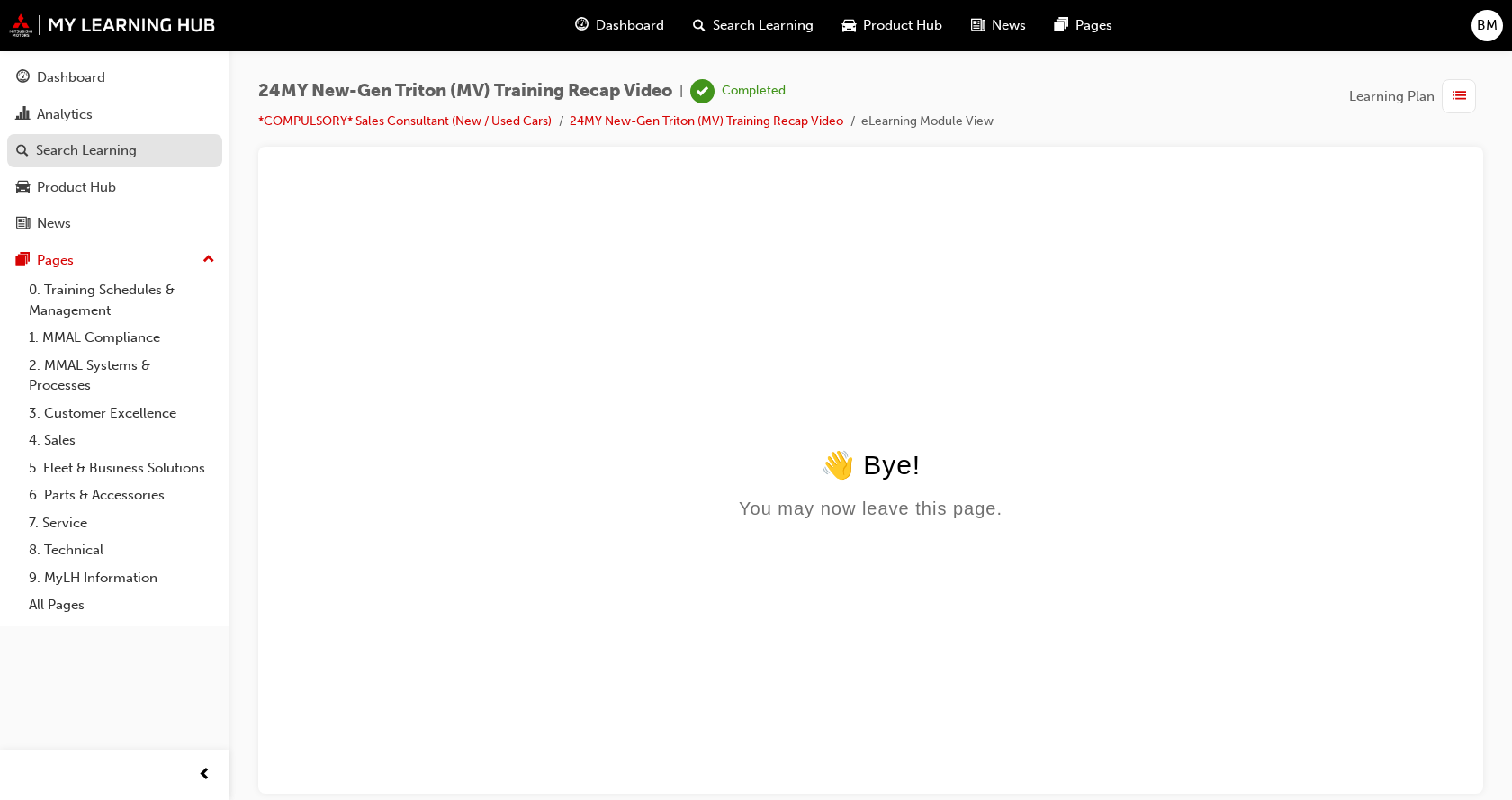
click at [69, 153] on div "Search Learning" at bounding box center [86, 151] width 100 height 21
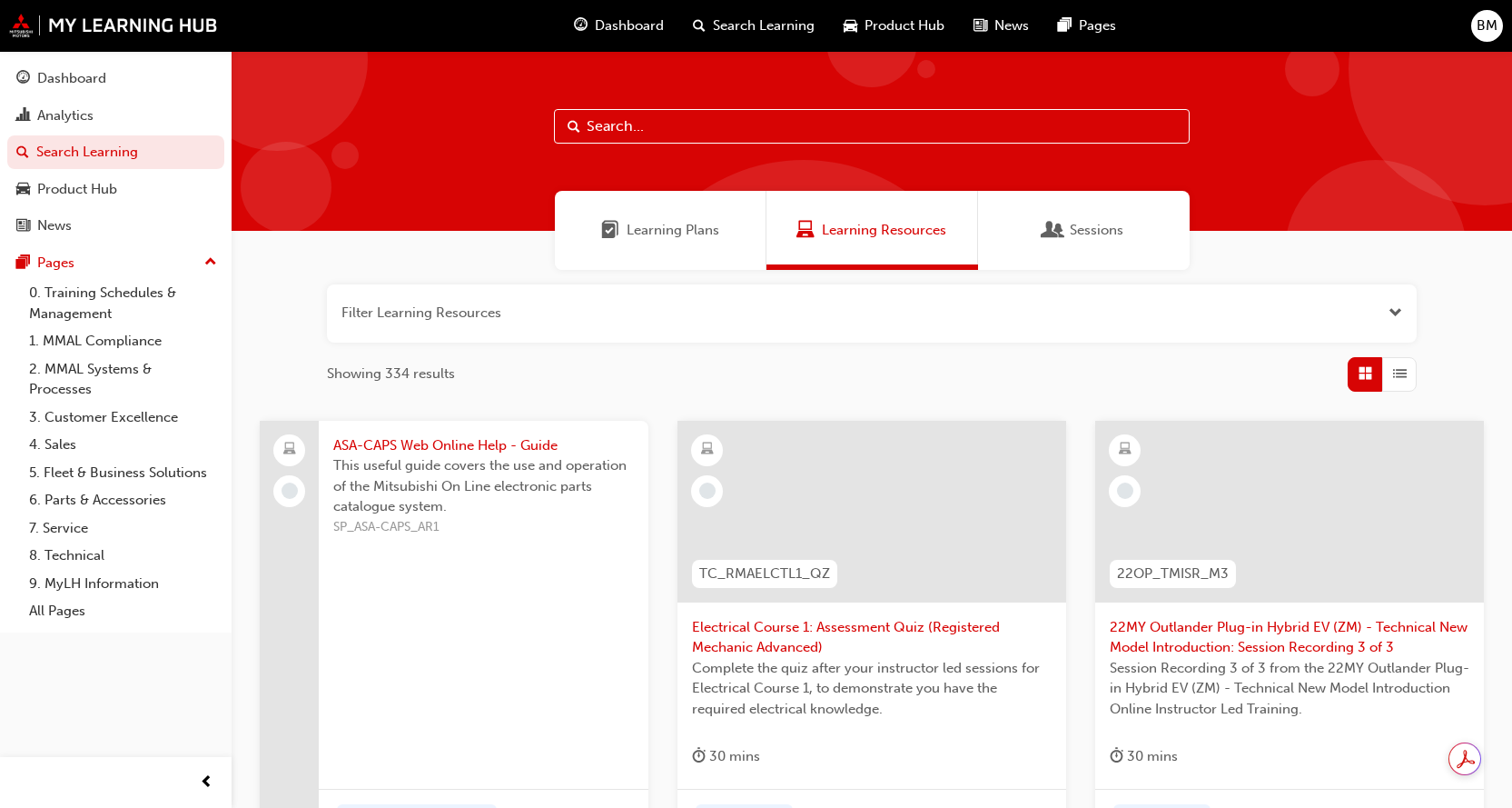
click at [1095, 227] on span "Sessions" at bounding box center [1097, 230] width 53 height 21
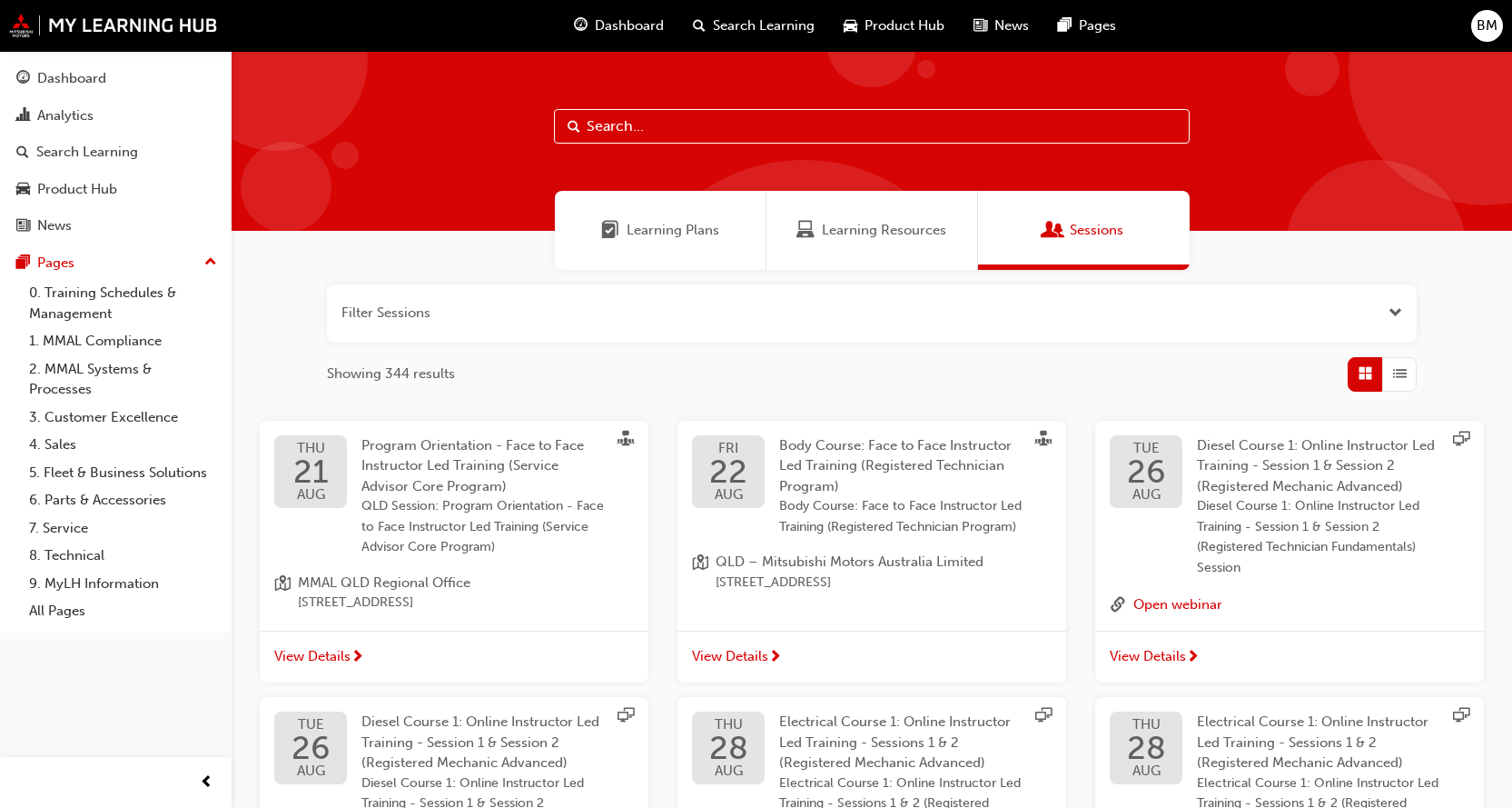
click at [680, 217] on div "Learning Plans" at bounding box center [661, 231] width 212 height 79
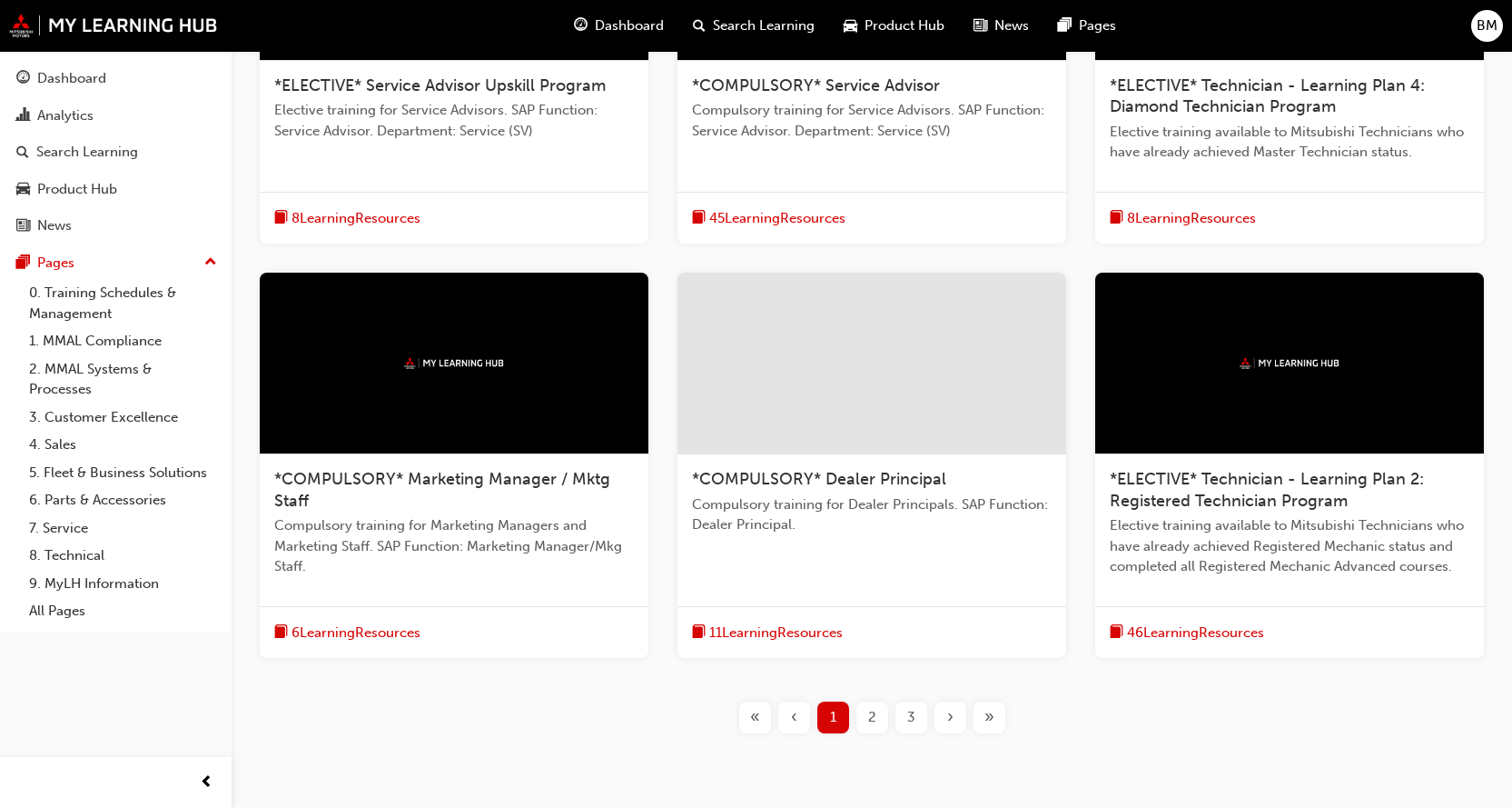
scroll to position [545, 0]
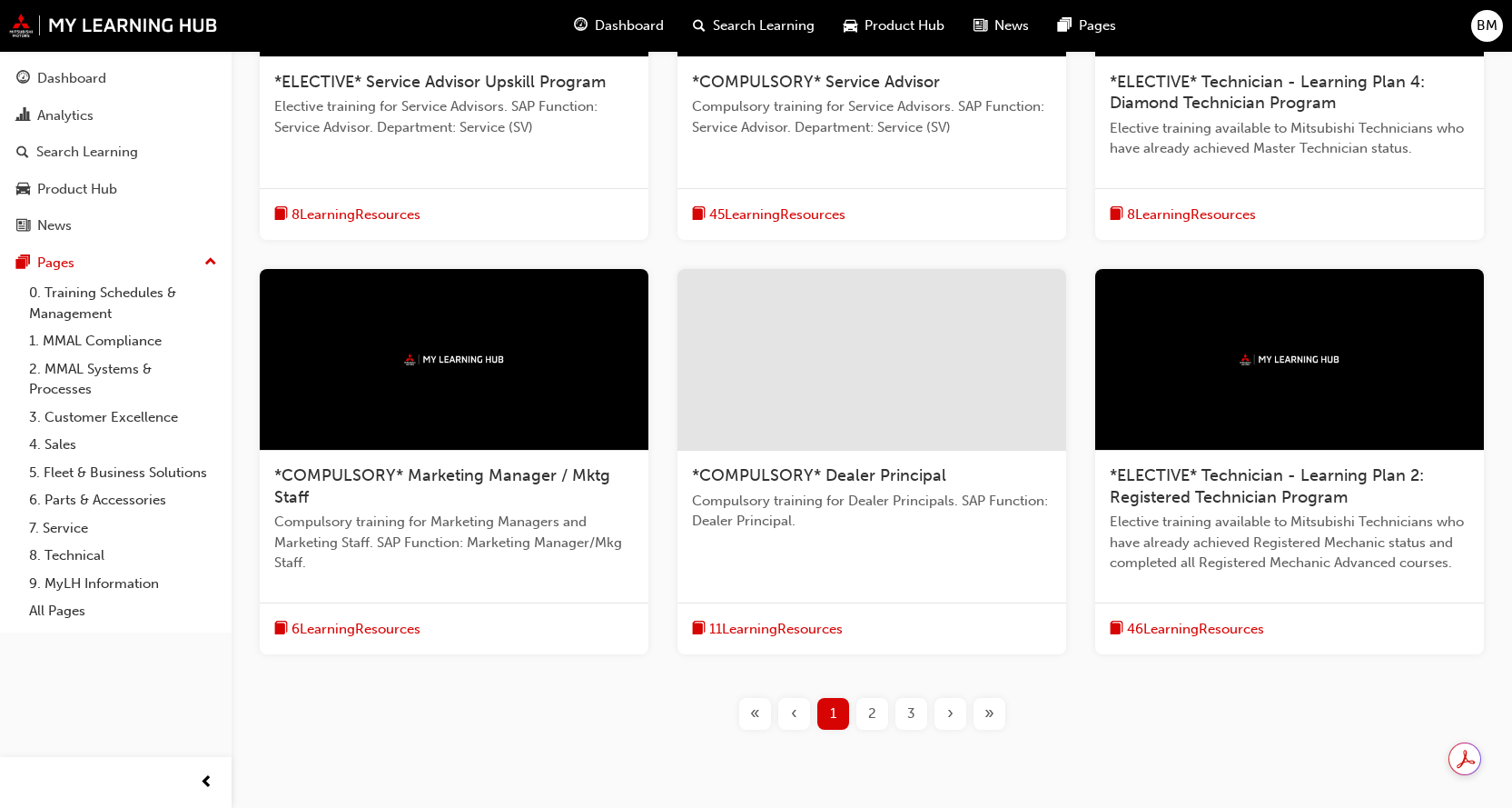
click at [986, 713] on span "»" at bounding box center [989, 714] width 10 height 21
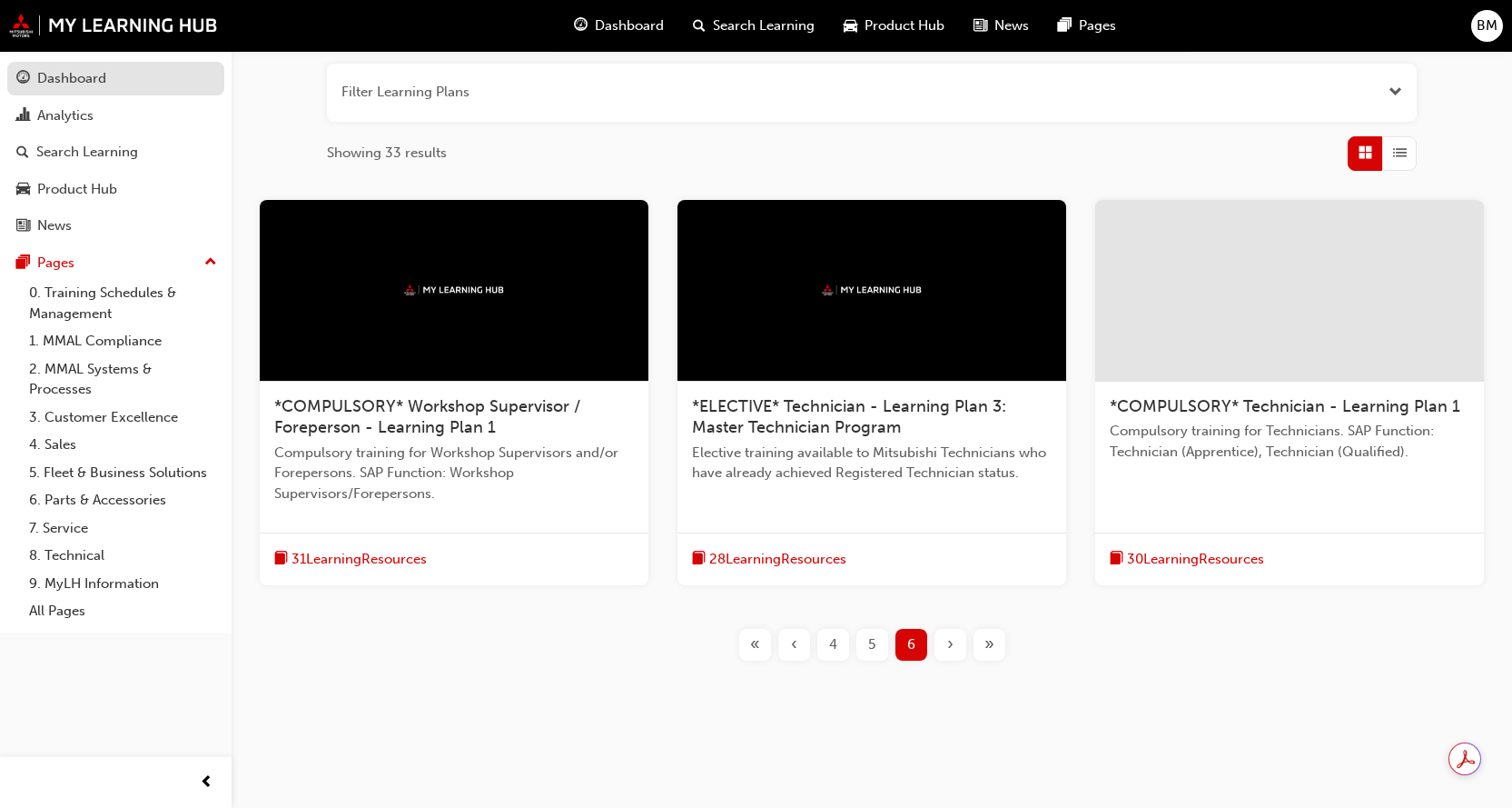
click at [74, 86] on div "Dashboard" at bounding box center [71, 78] width 69 height 21
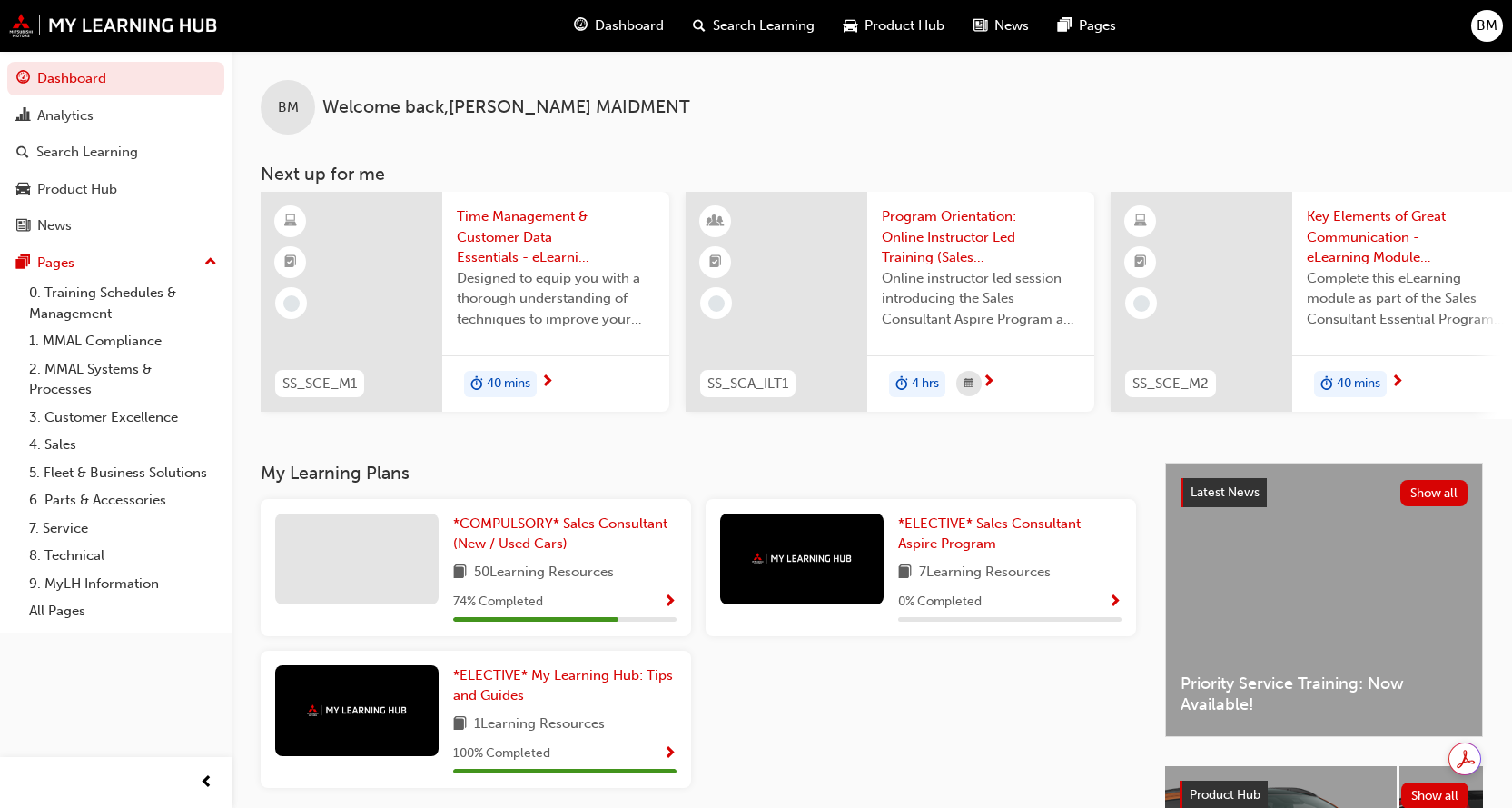
click at [670, 604] on span "Show Progress" at bounding box center [669, 602] width 14 height 17
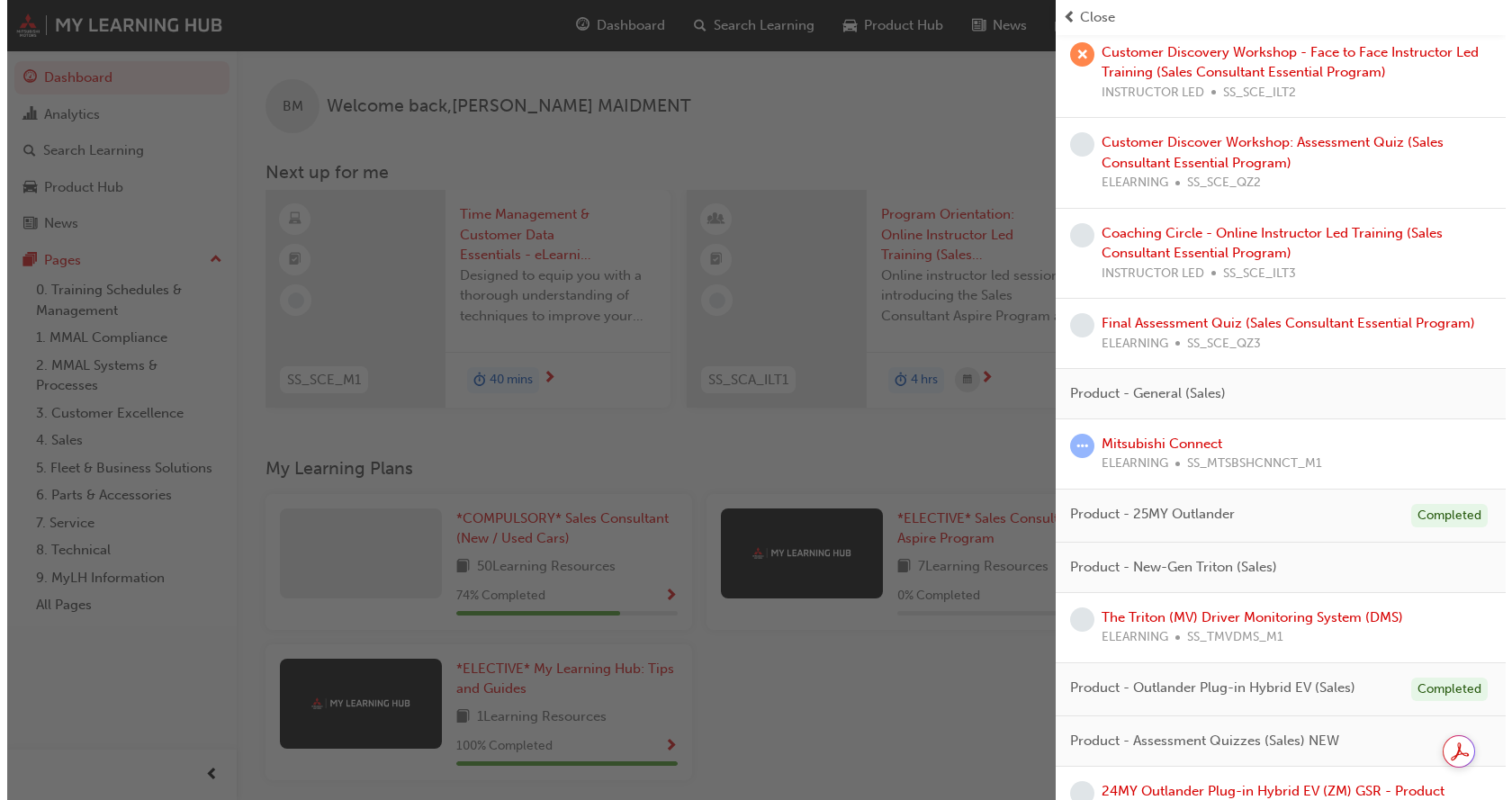
scroll to position [900, 0]
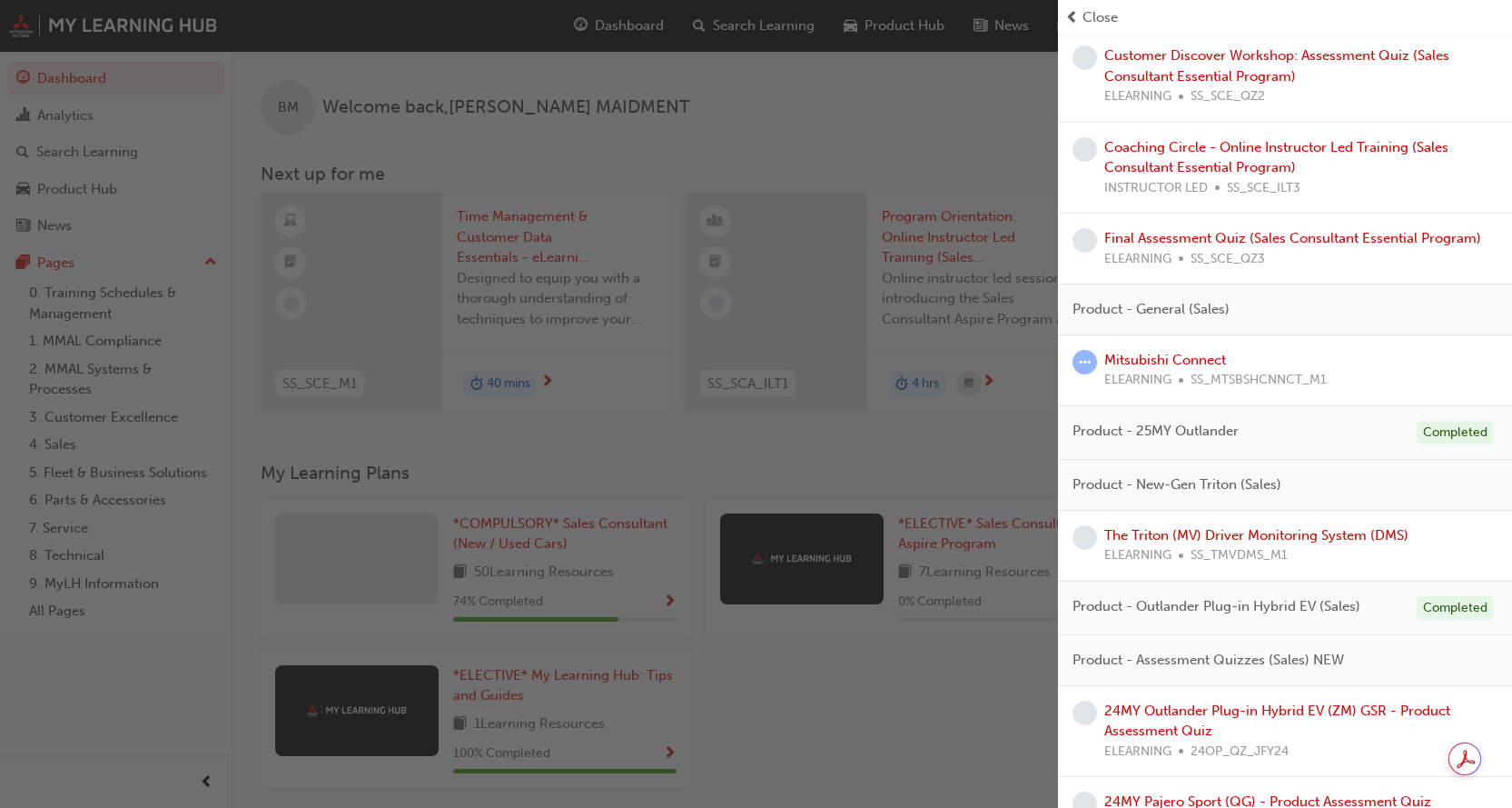
click at [1271, 553] on span "SS_TMVDMS_M1" at bounding box center [1239, 555] width 97 height 21
click at [1253, 534] on link "The Triton (MV) Driver Monitoring System (DMS)" at bounding box center [1257, 535] width 304 height 17
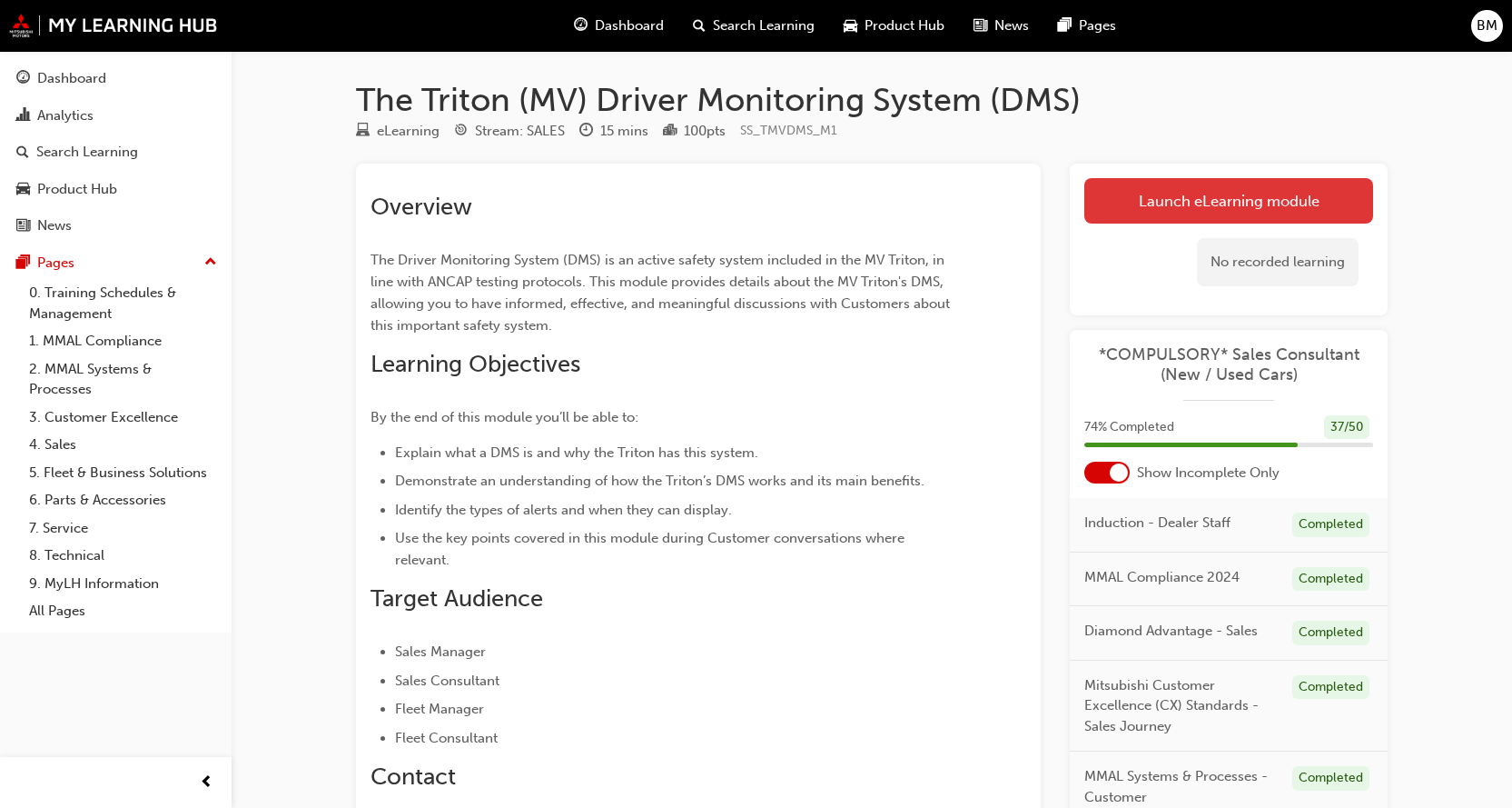
click at [1237, 204] on link "Launch eLearning module" at bounding box center [1228, 200] width 289 height 45
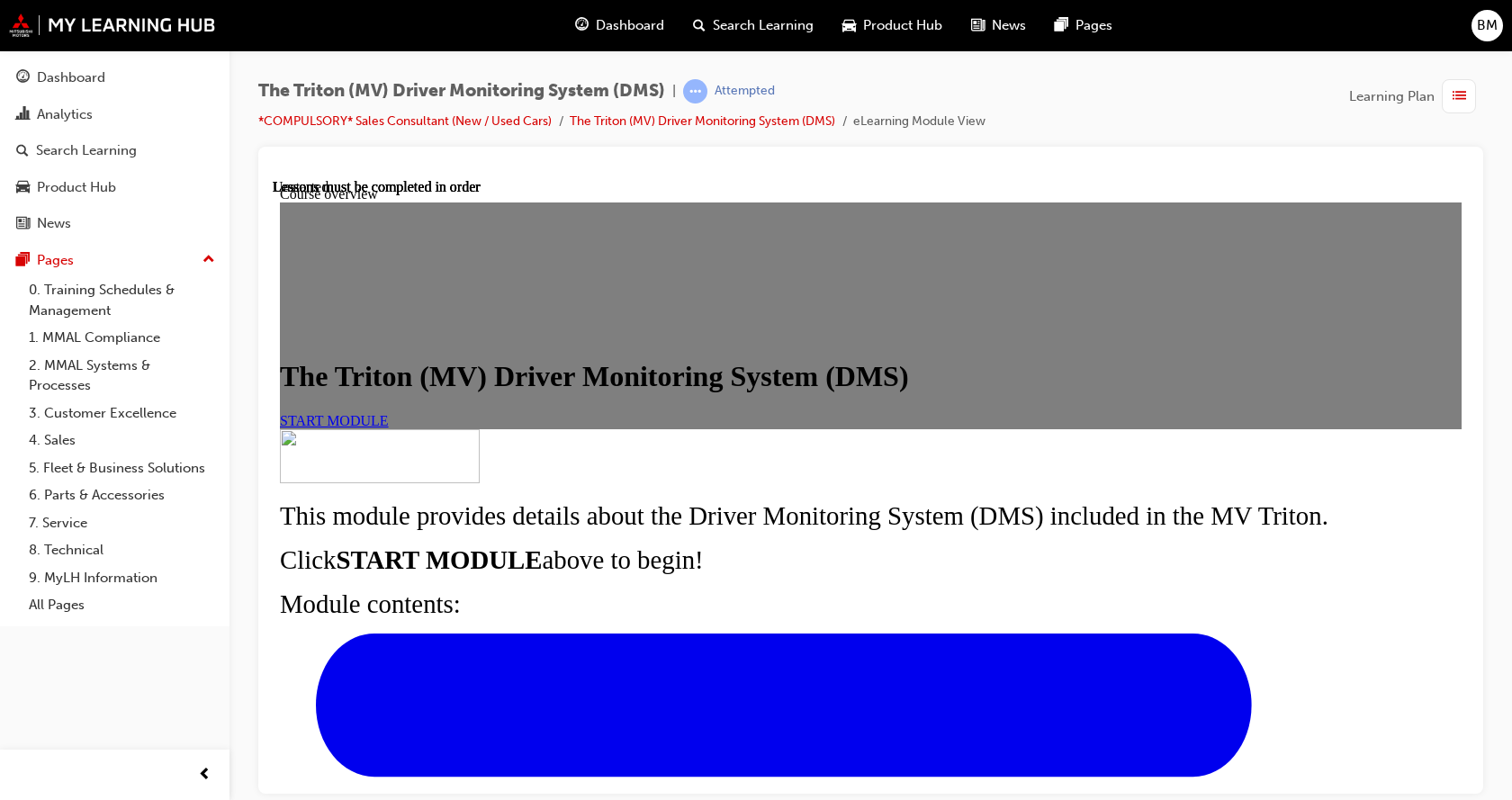
click at [389, 427] on link "START MODULE" at bounding box center [333, 419] width 109 height 16
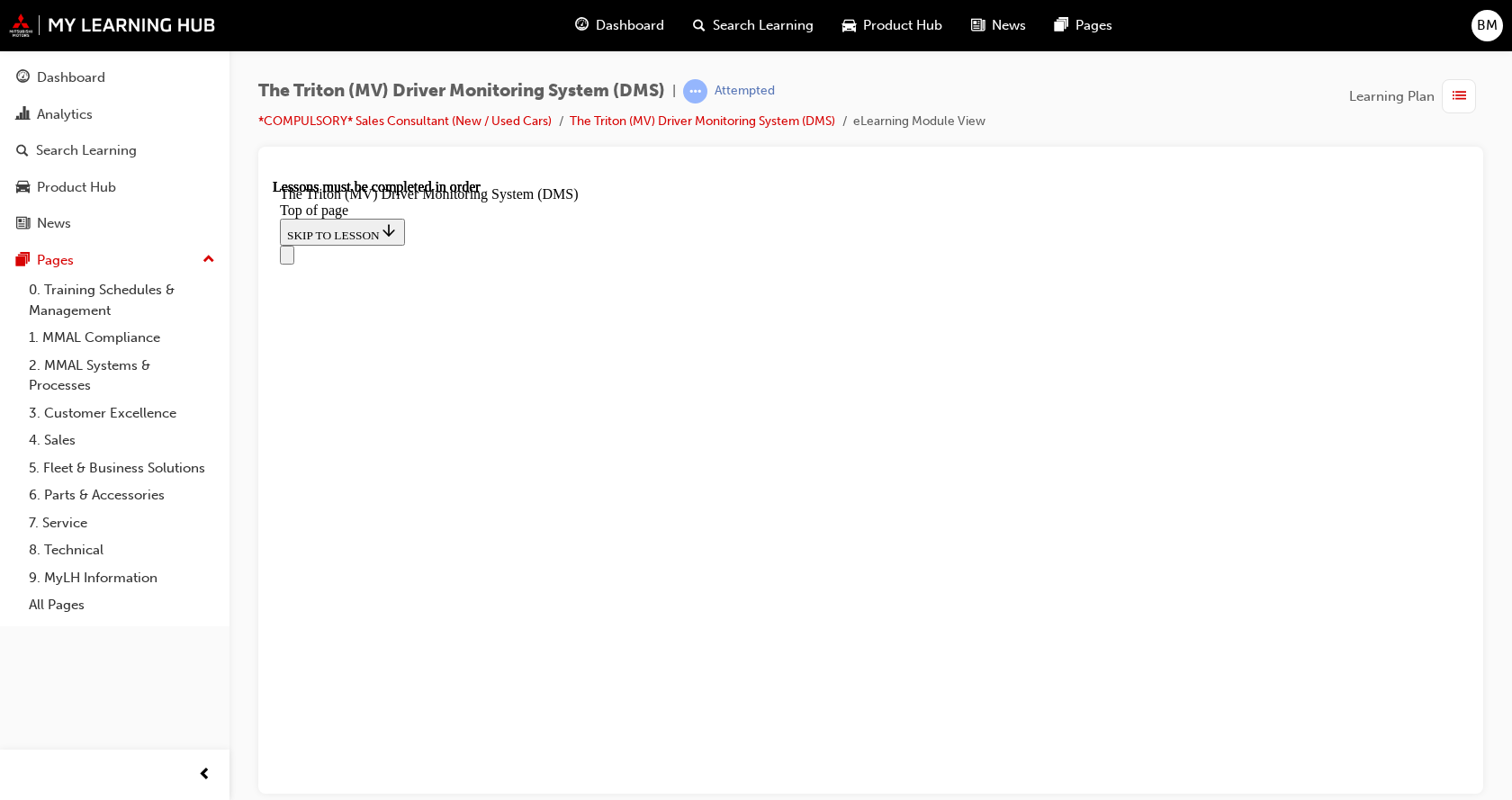
scroll to position [720, 0]
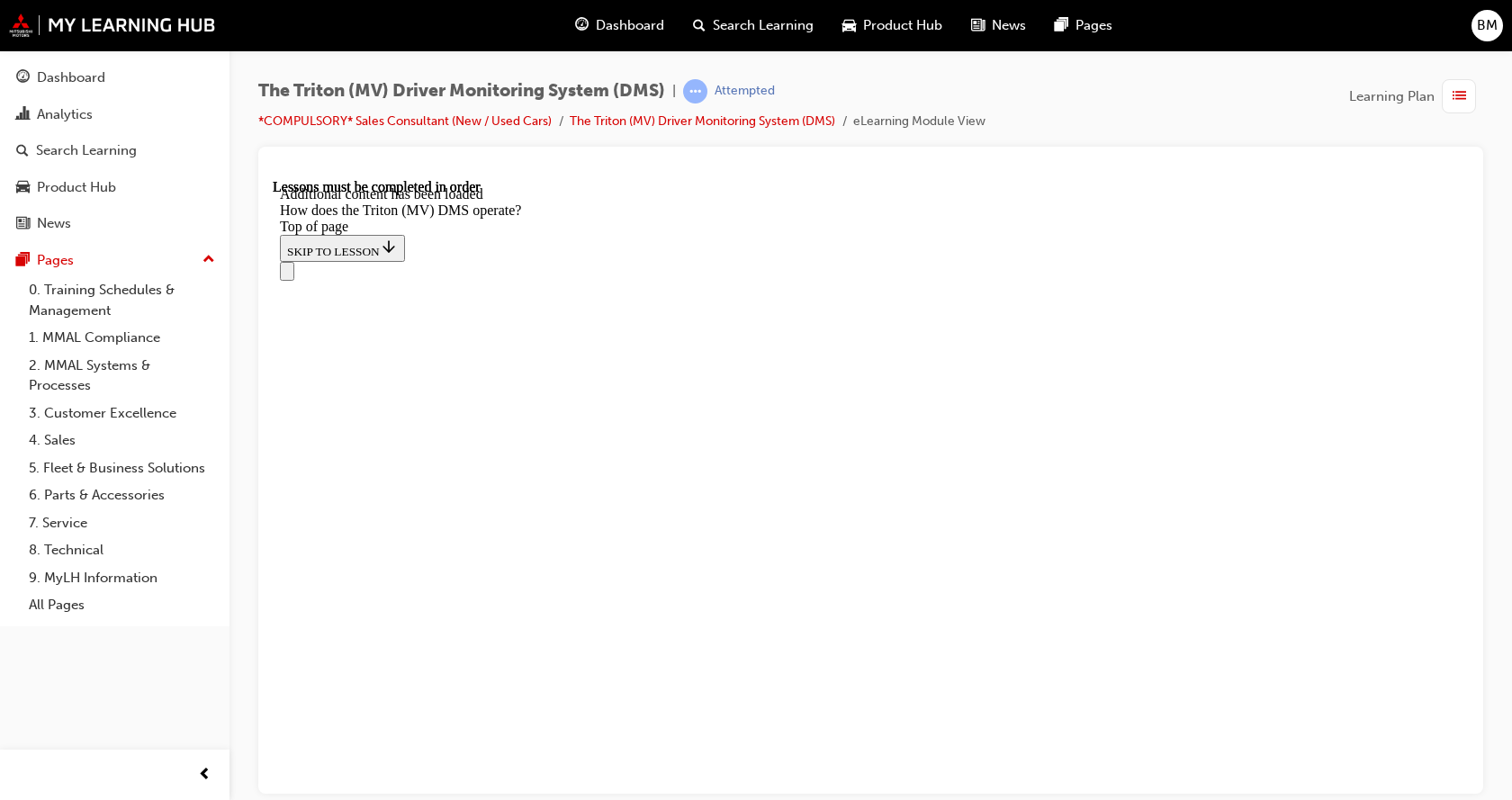
scroll to position [1142, 0]
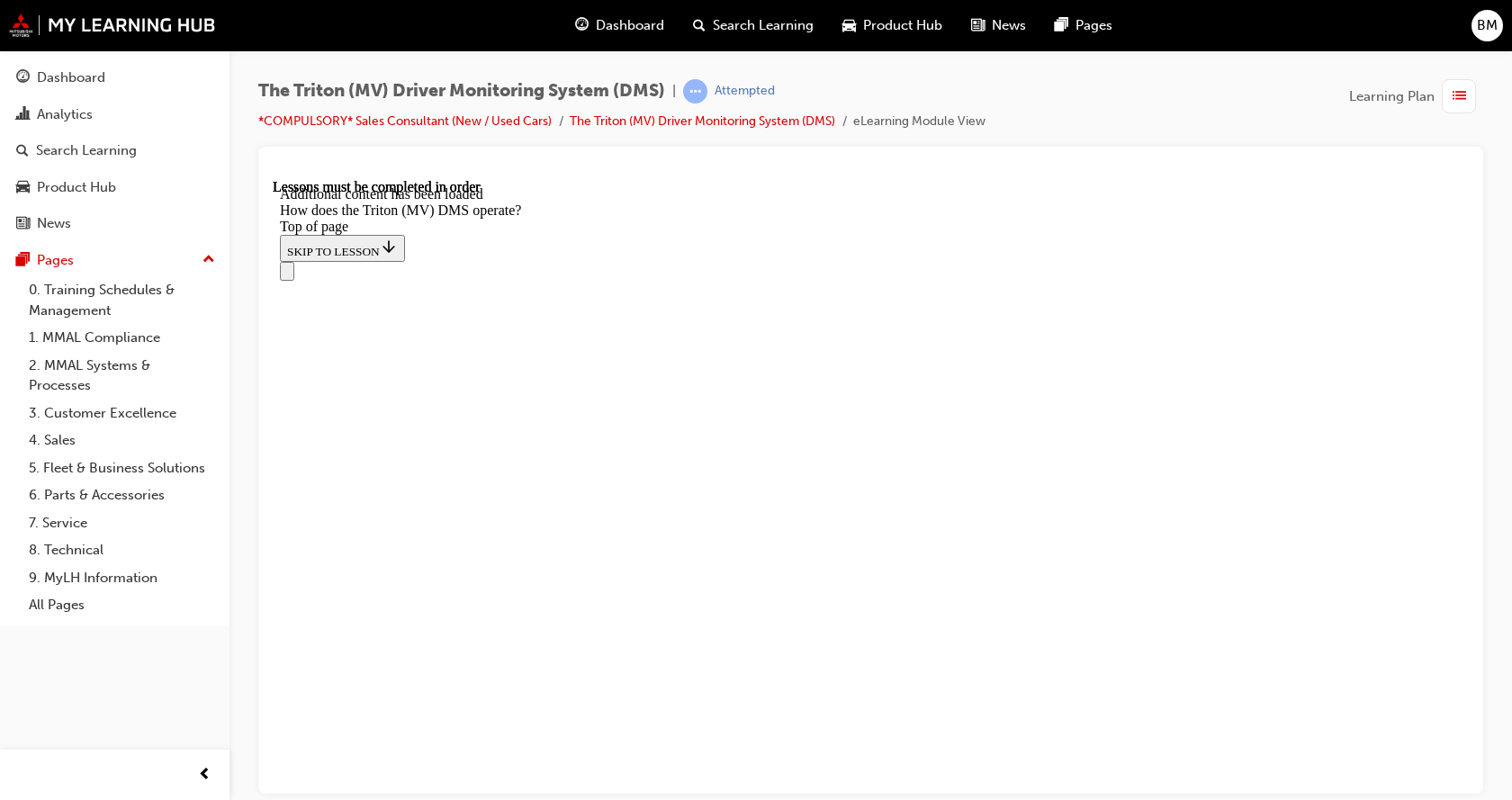
scroll to position [3884, 0]
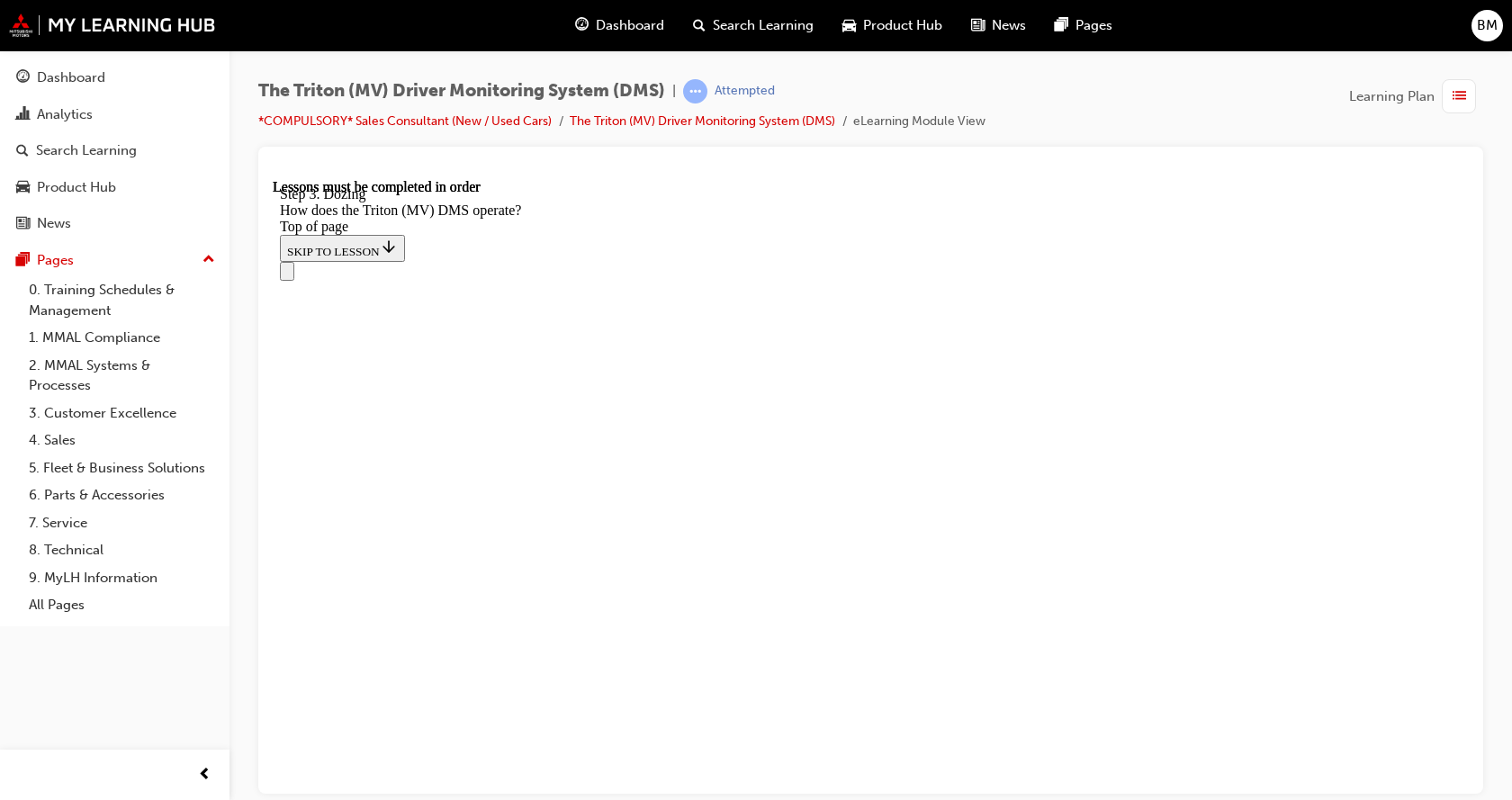
scroll to position [4665, 0]
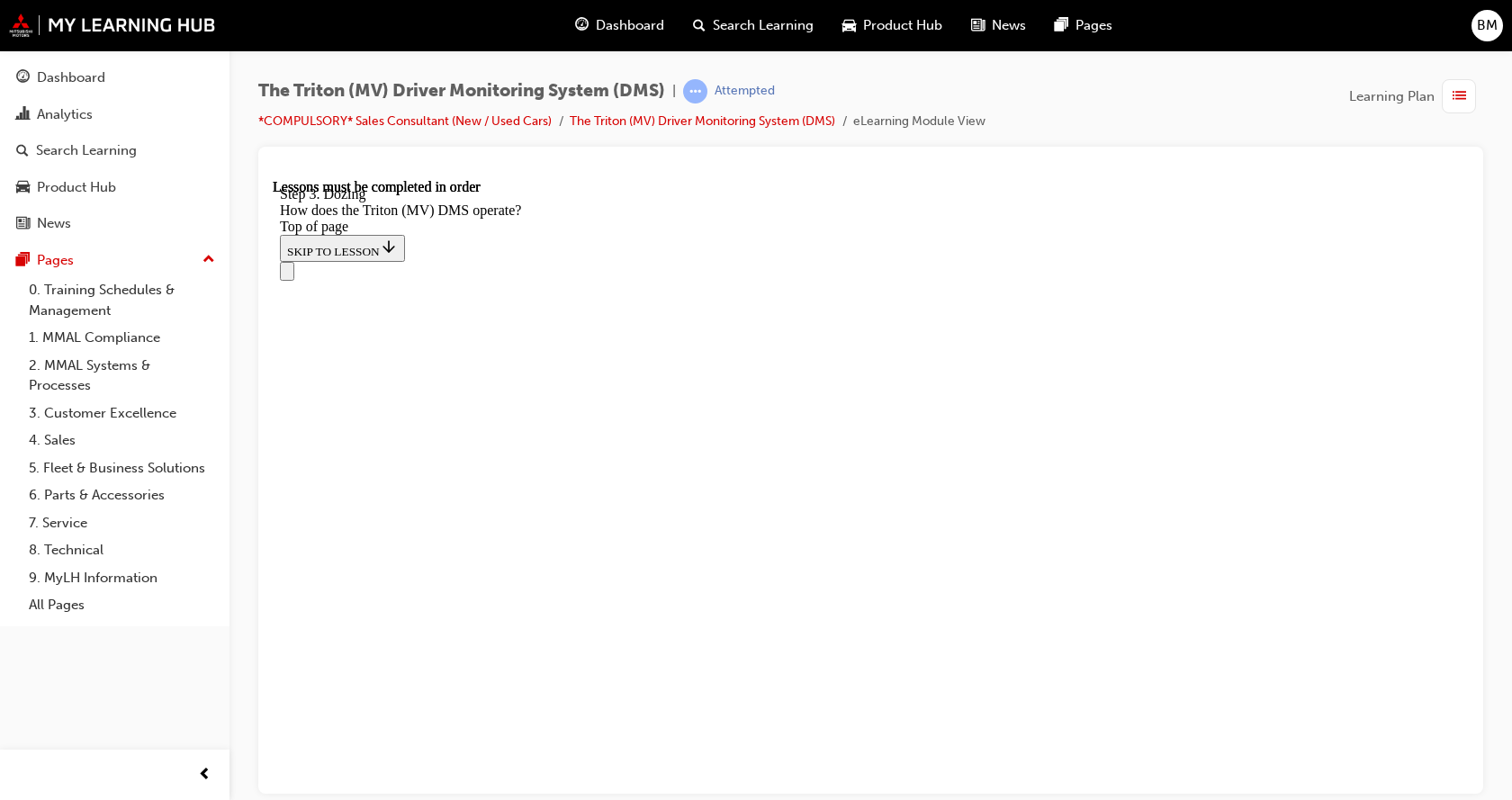
scroll to position [5759, 0]
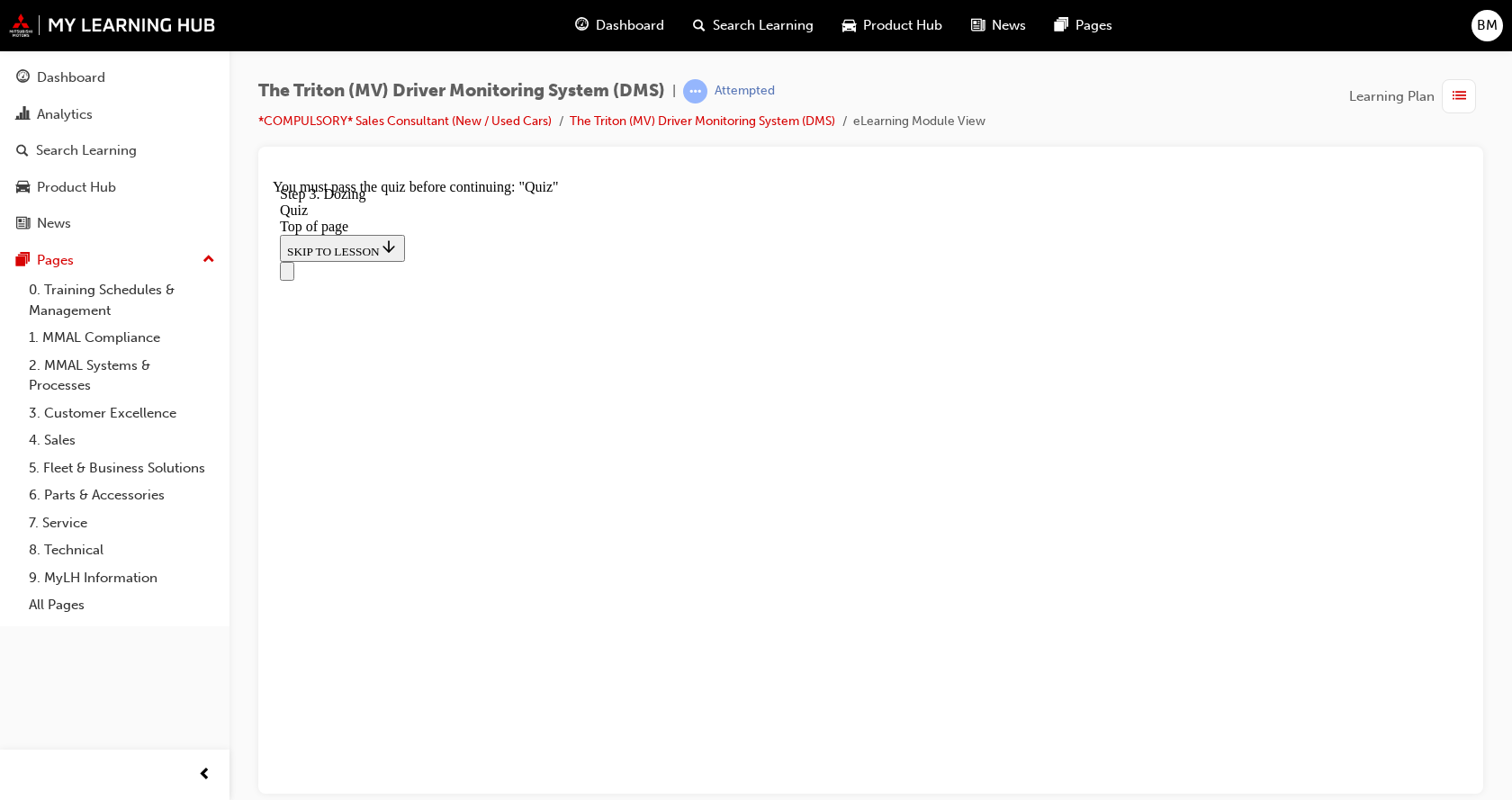
scroll to position [243, 0]
drag, startPoint x: 641, startPoint y: 591, endPoint x: 978, endPoint y: 692, distance: 351.8
drag, startPoint x: 637, startPoint y: 597, endPoint x: 973, endPoint y: 392, distance: 393.6
drag, startPoint x: 743, startPoint y: 697, endPoint x: 1000, endPoint y: 490, distance: 330.0
drag, startPoint x: 683, startPoint y: 589, endPoint x: 1019, endPoint y: 589, distance: 336.0
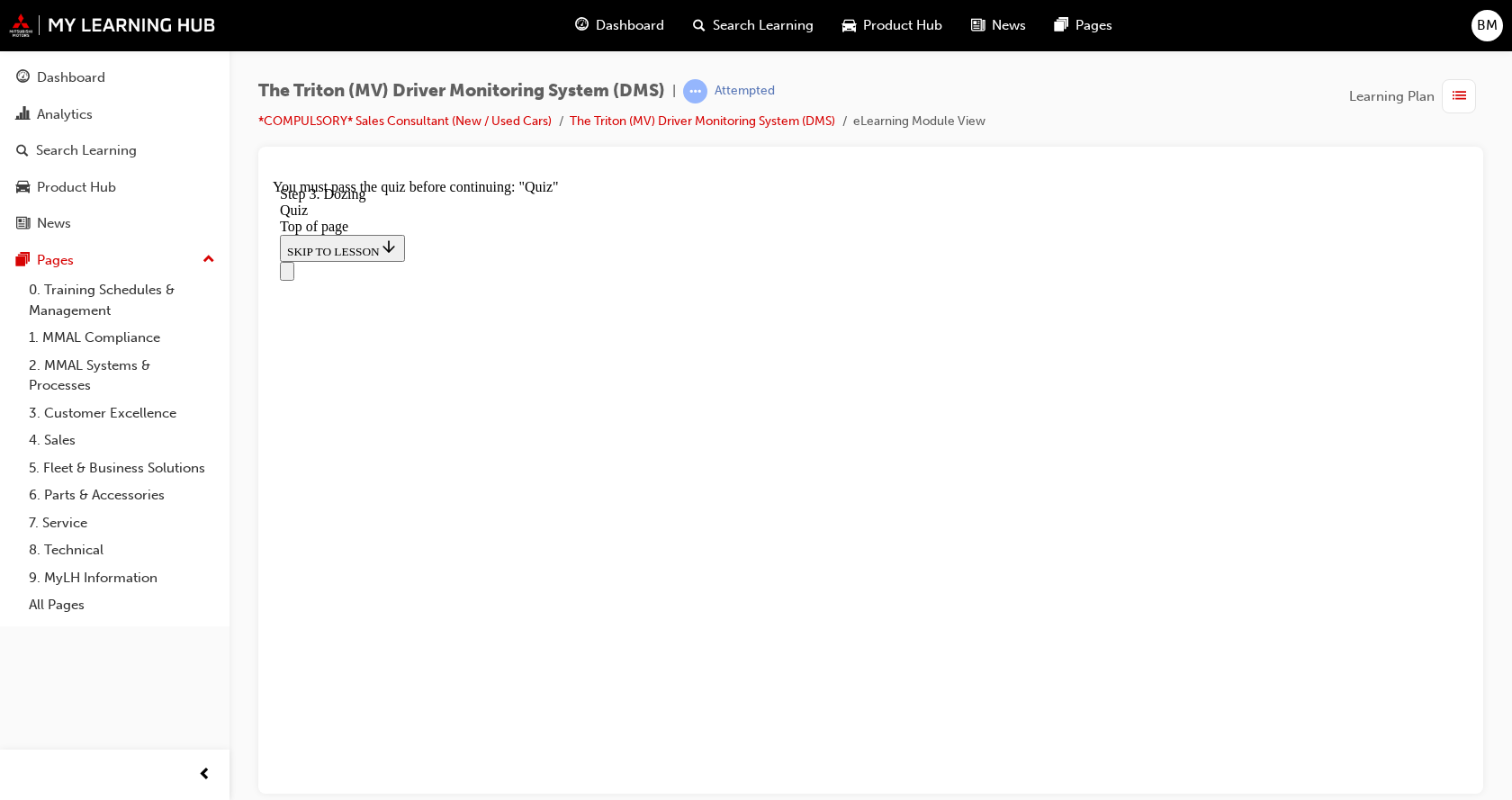
drag, startPoint x: 728, startPoint y: 691, endPoint x: 1097, endPoint y: 697, distance: 369.0
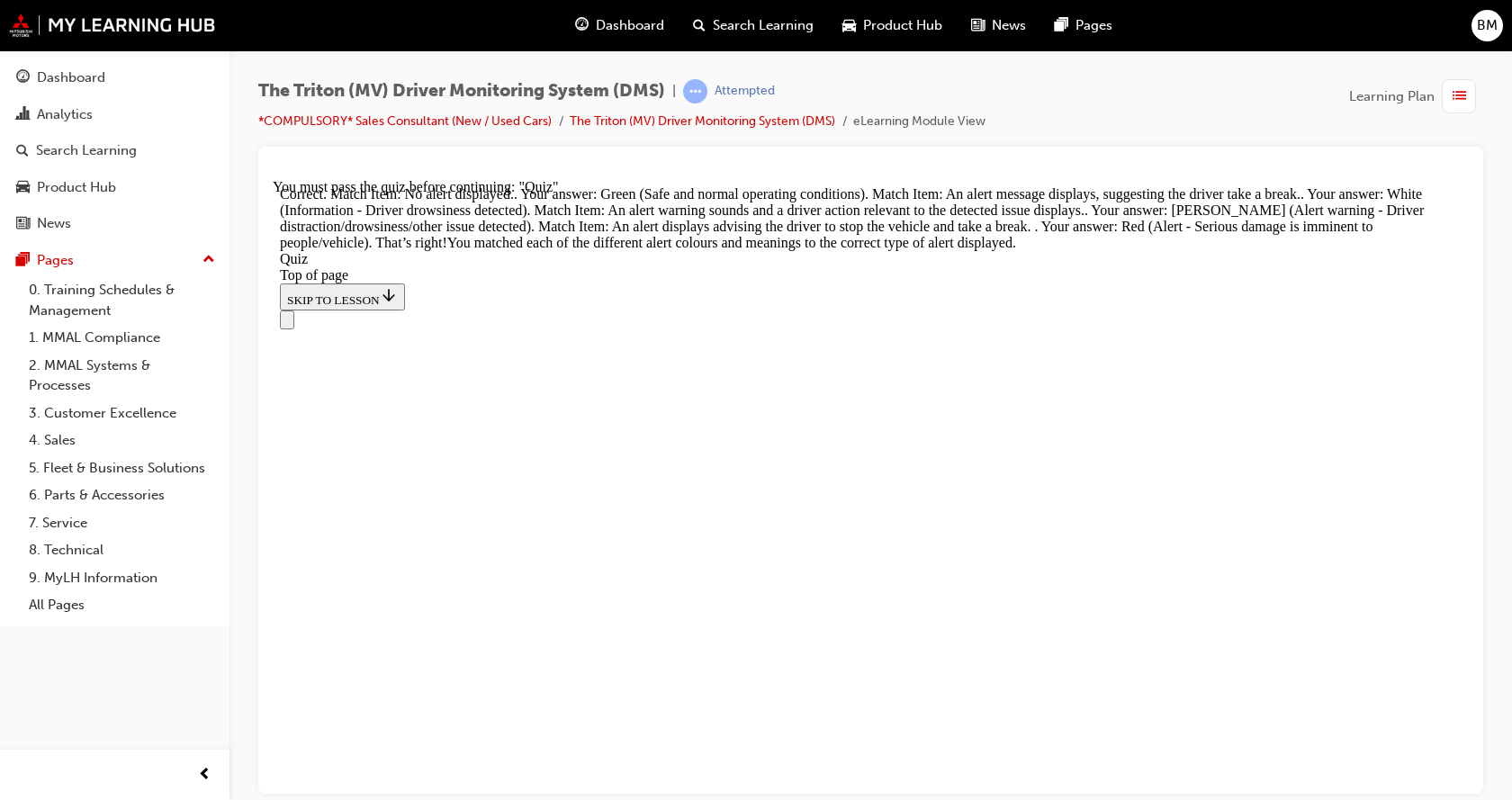
scroll to position [616, 0]
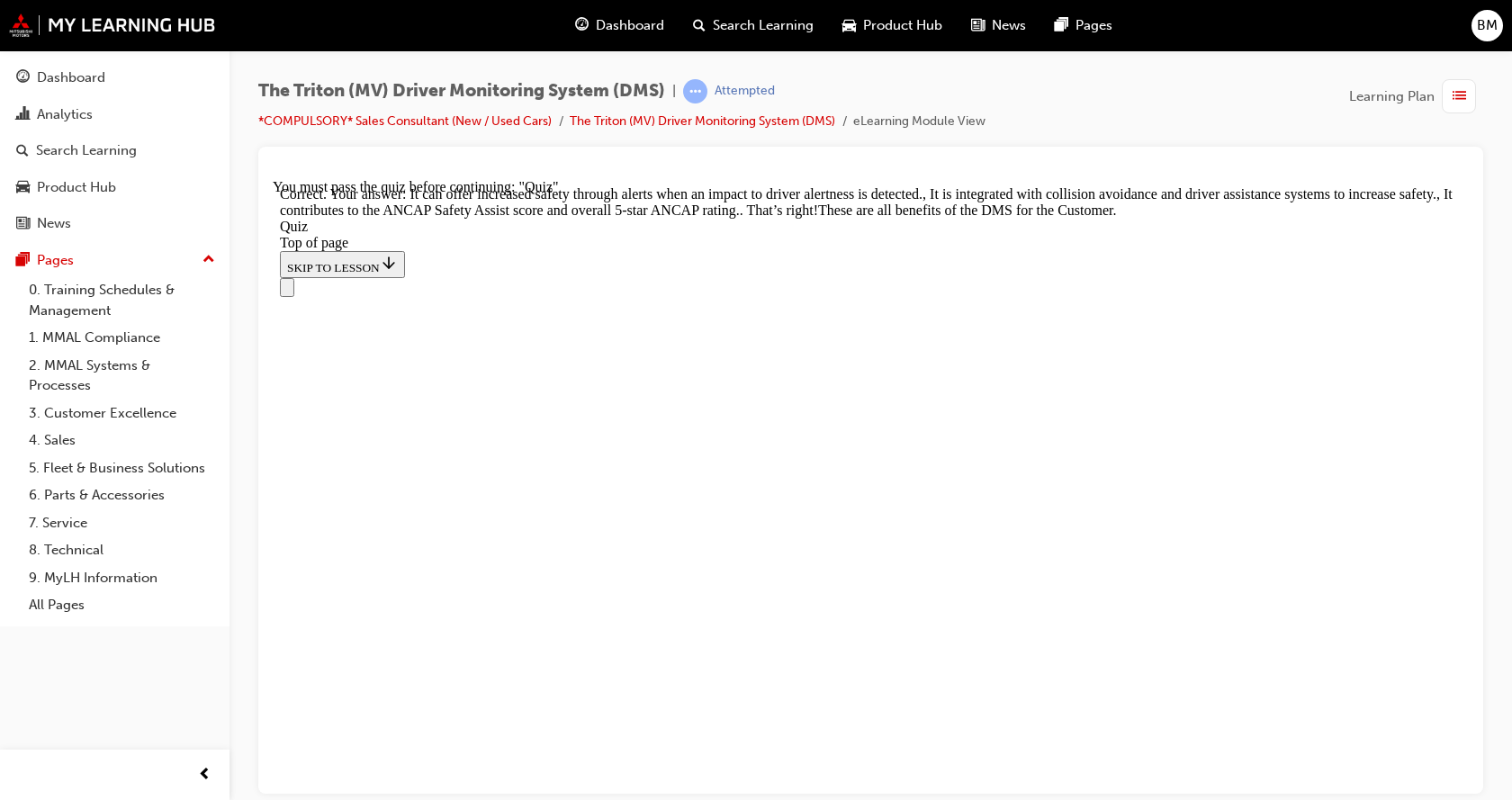
scroll to position [583, 0]
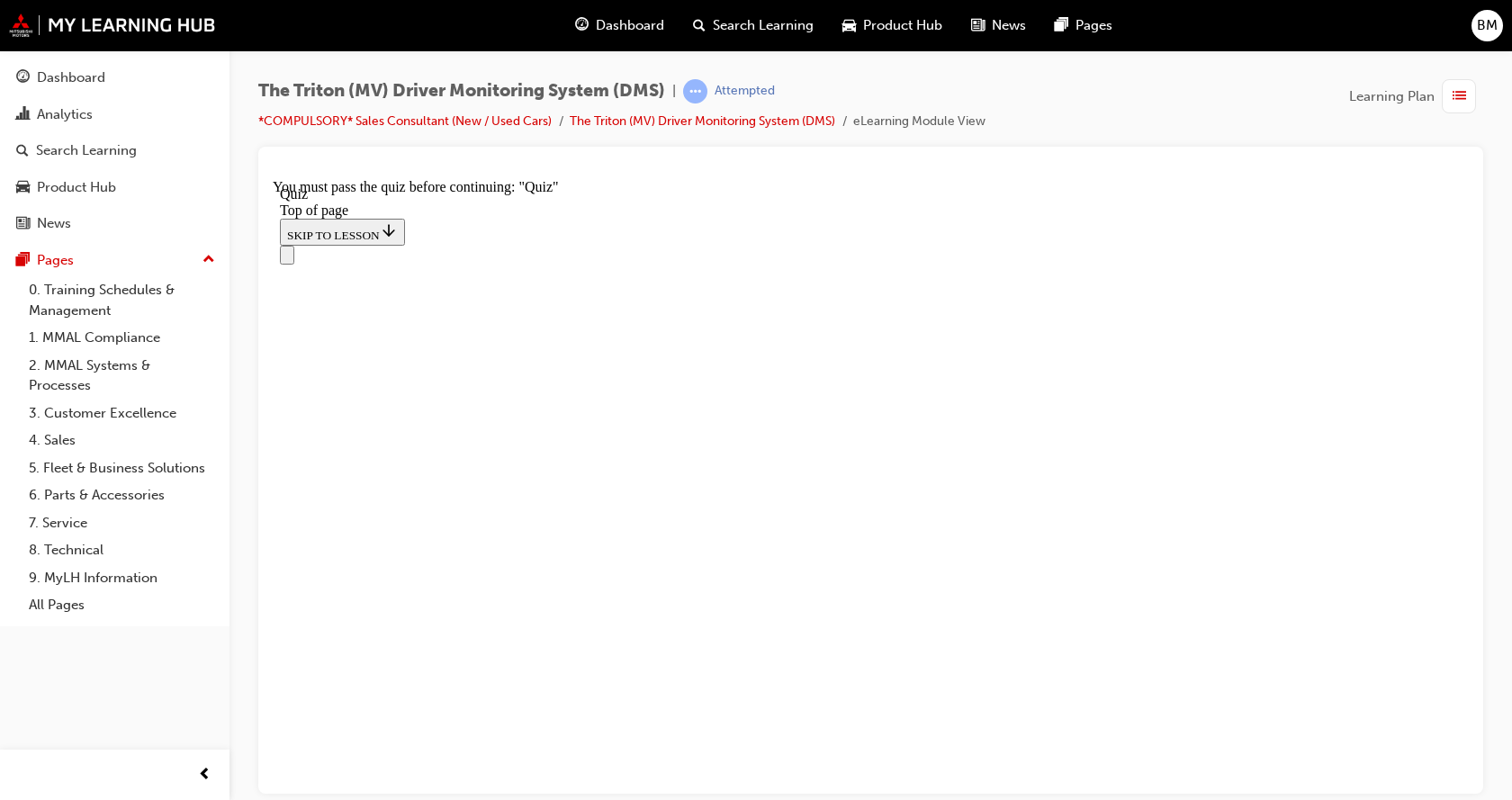
scroll to position [180, 0]
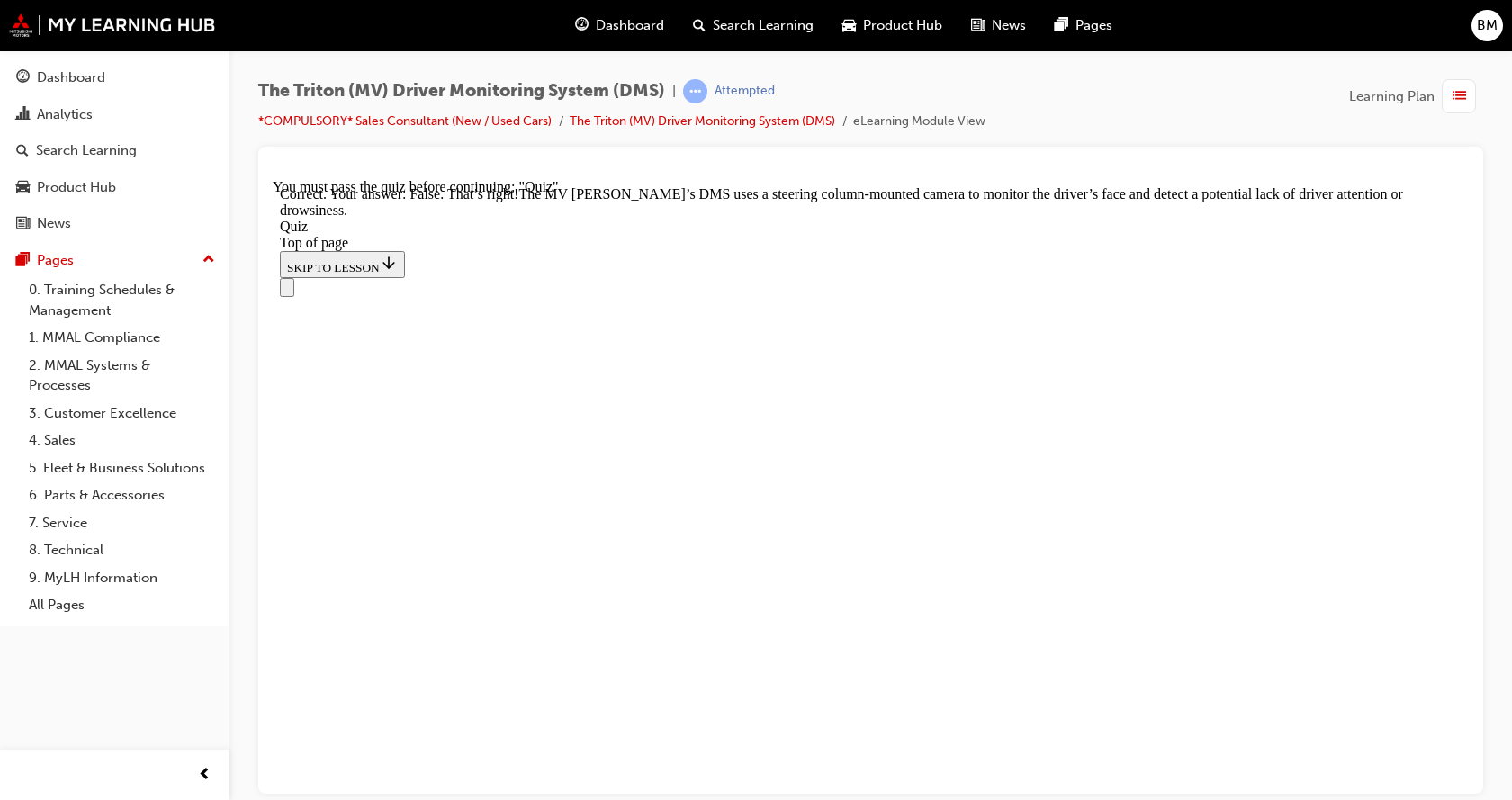
scroll to position [467, 0]
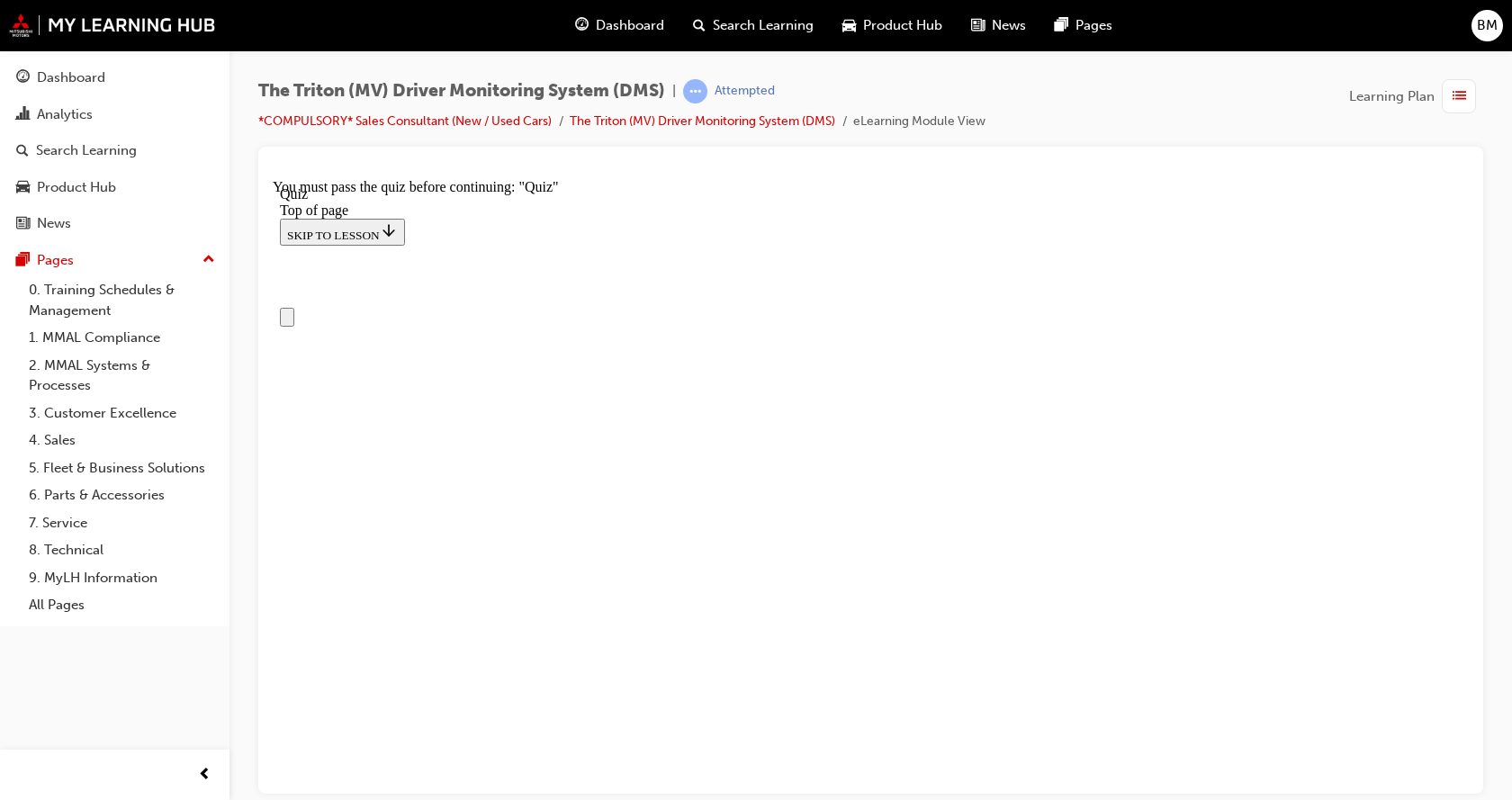
scroll to position [90, 0]
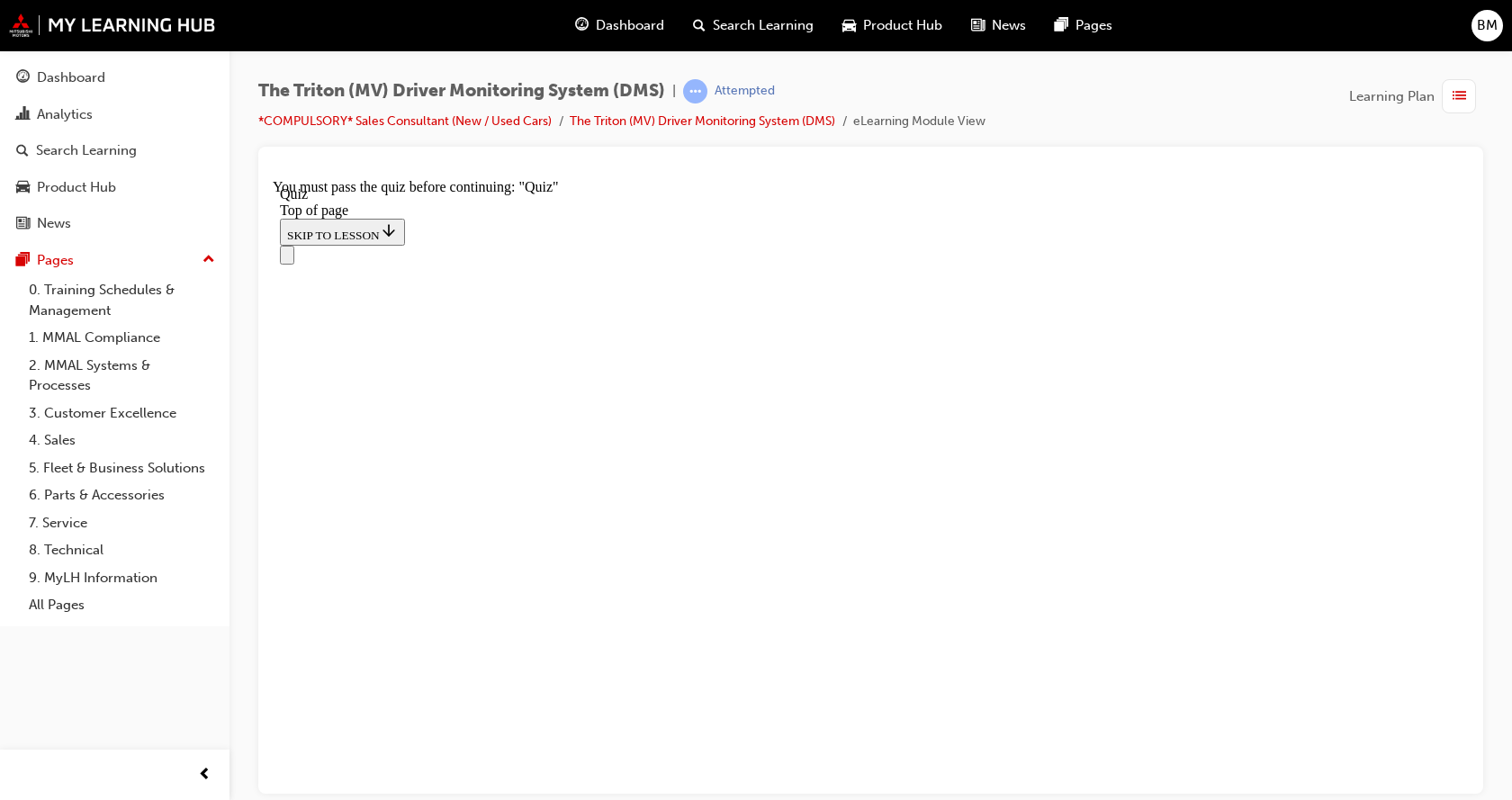
scroll to position [447, 0]
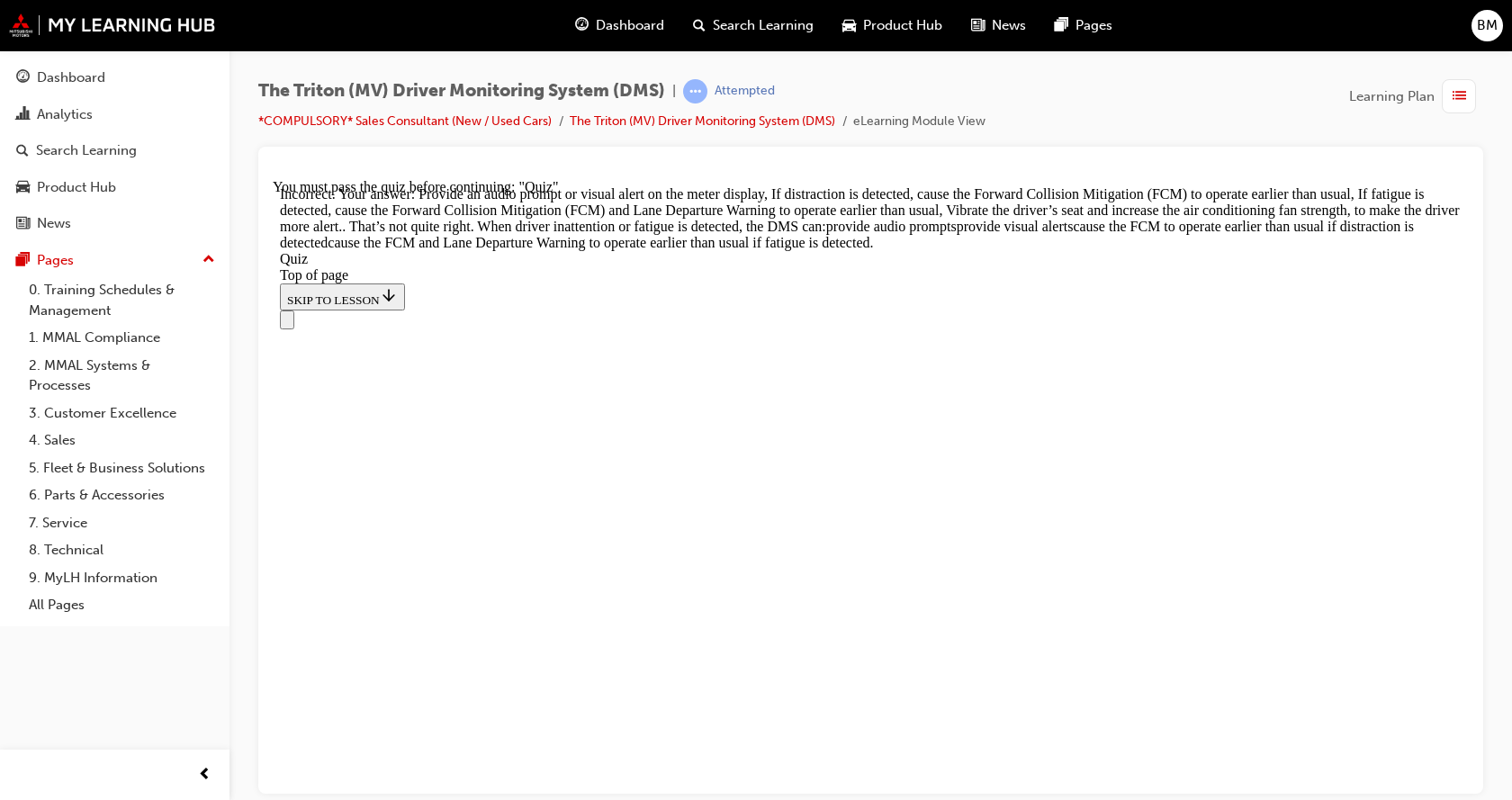
scroll to position [796, 0]
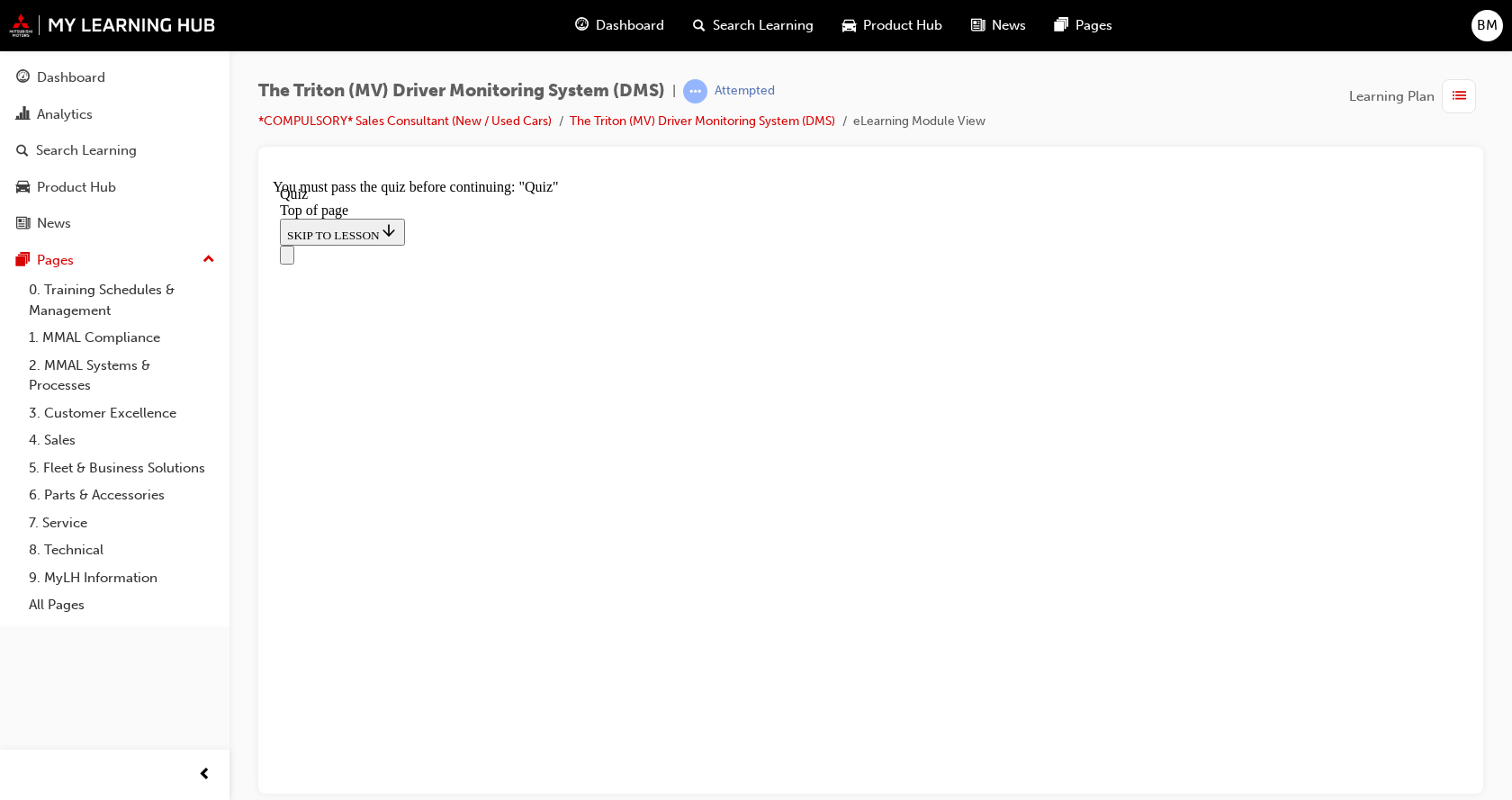
scroll to position [360, 0]
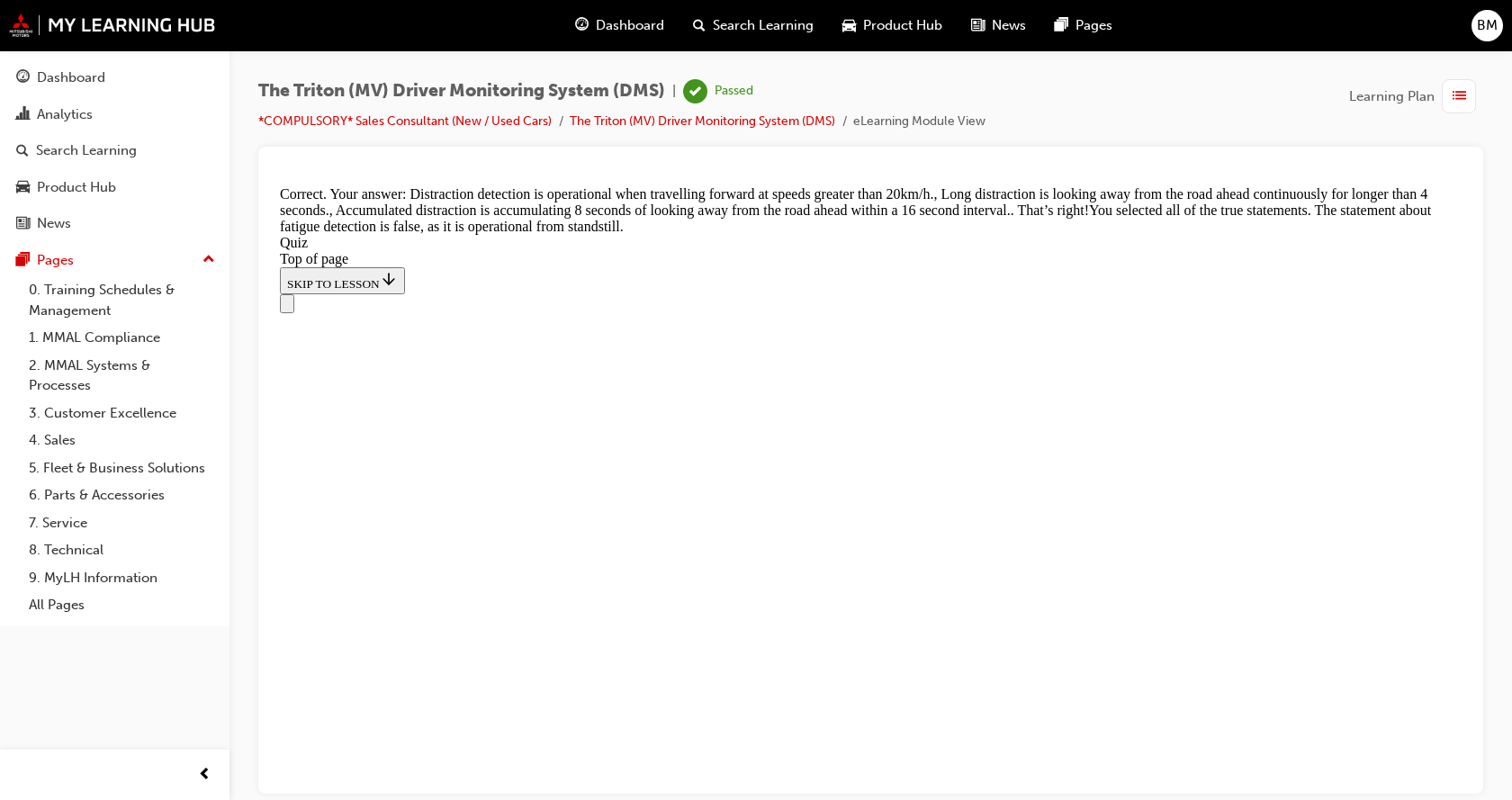
scroll to position [656, 0]
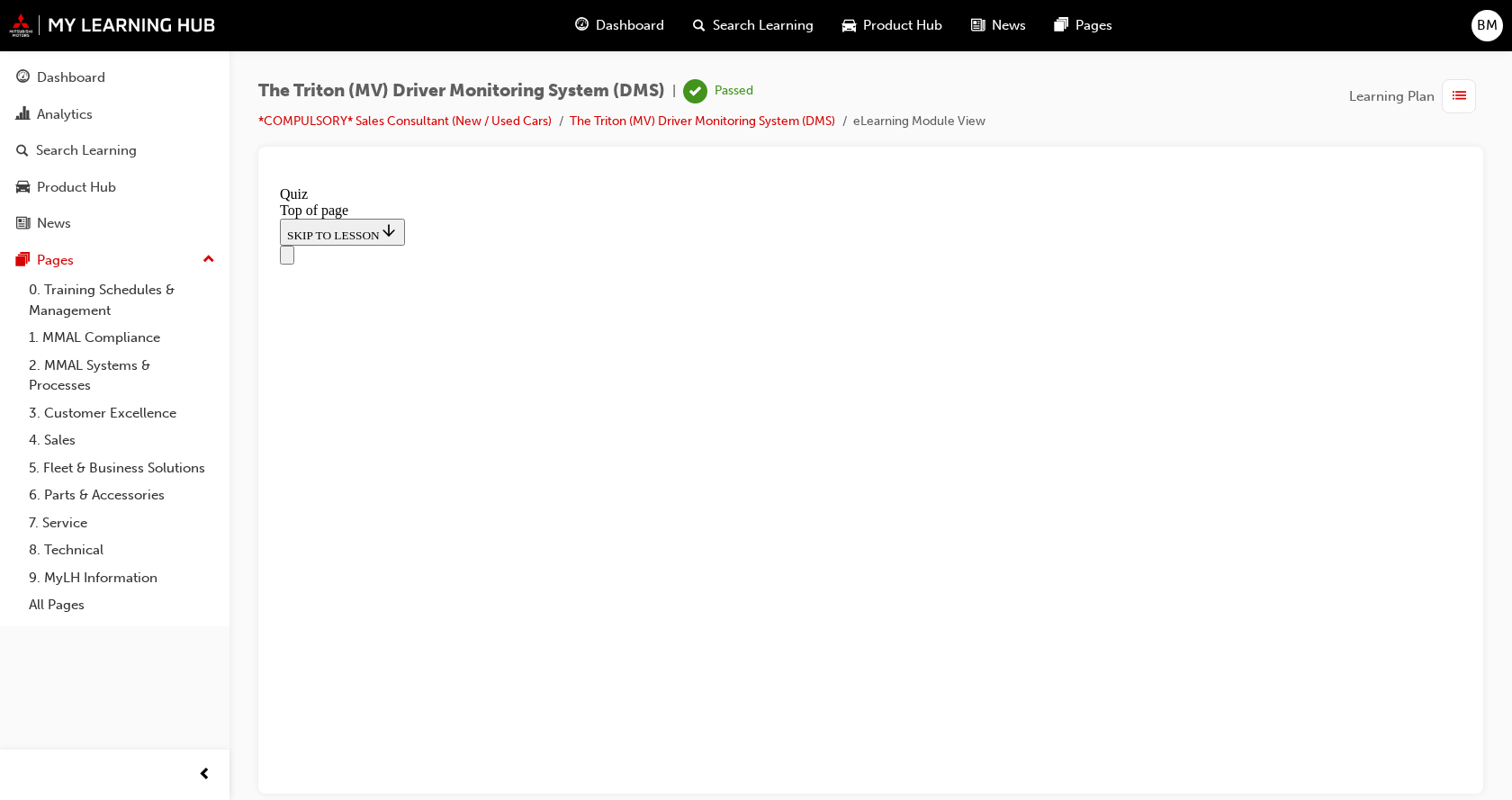
scroll to position [361, 0]
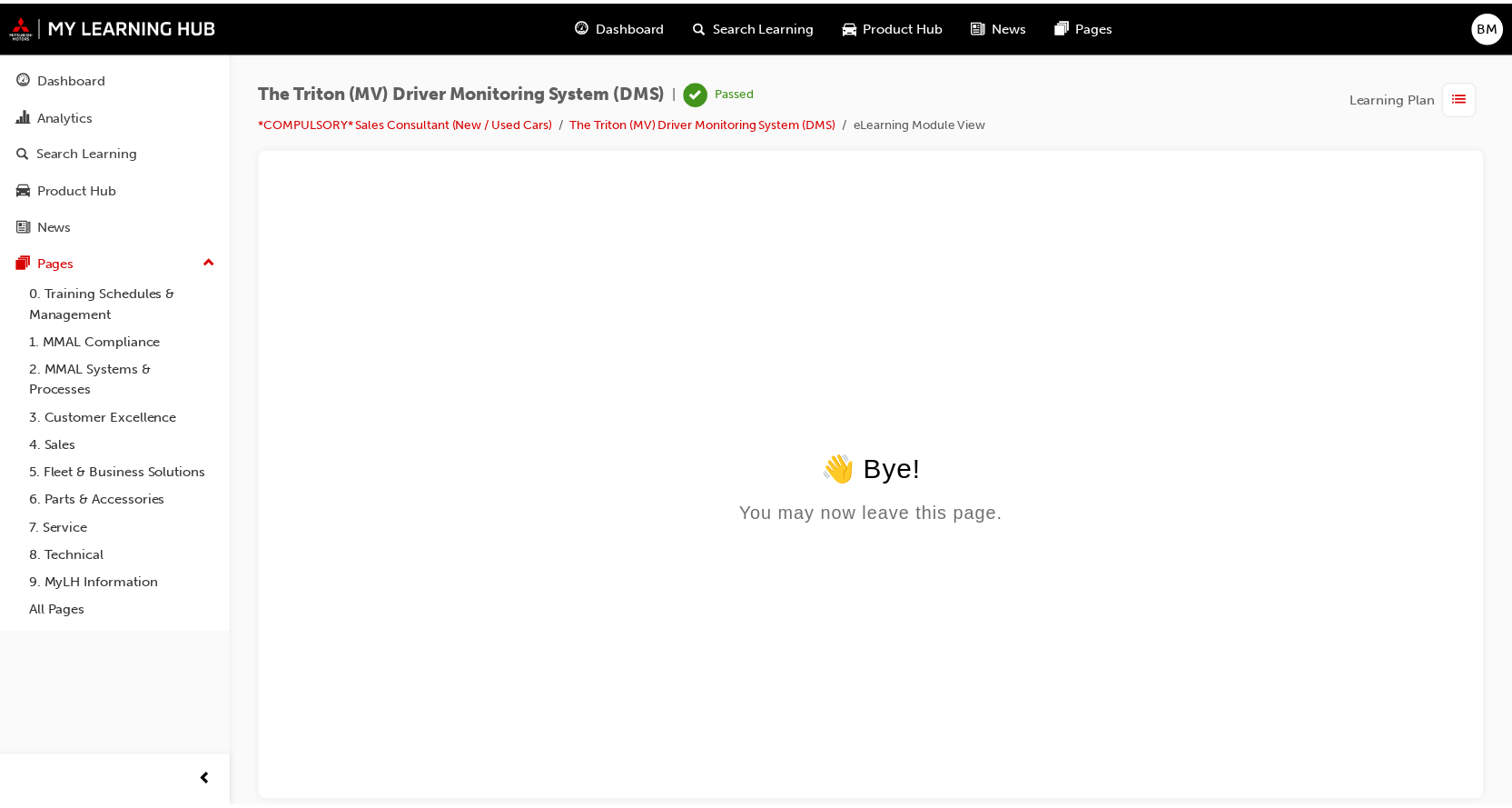
scroll to position [0, 0]
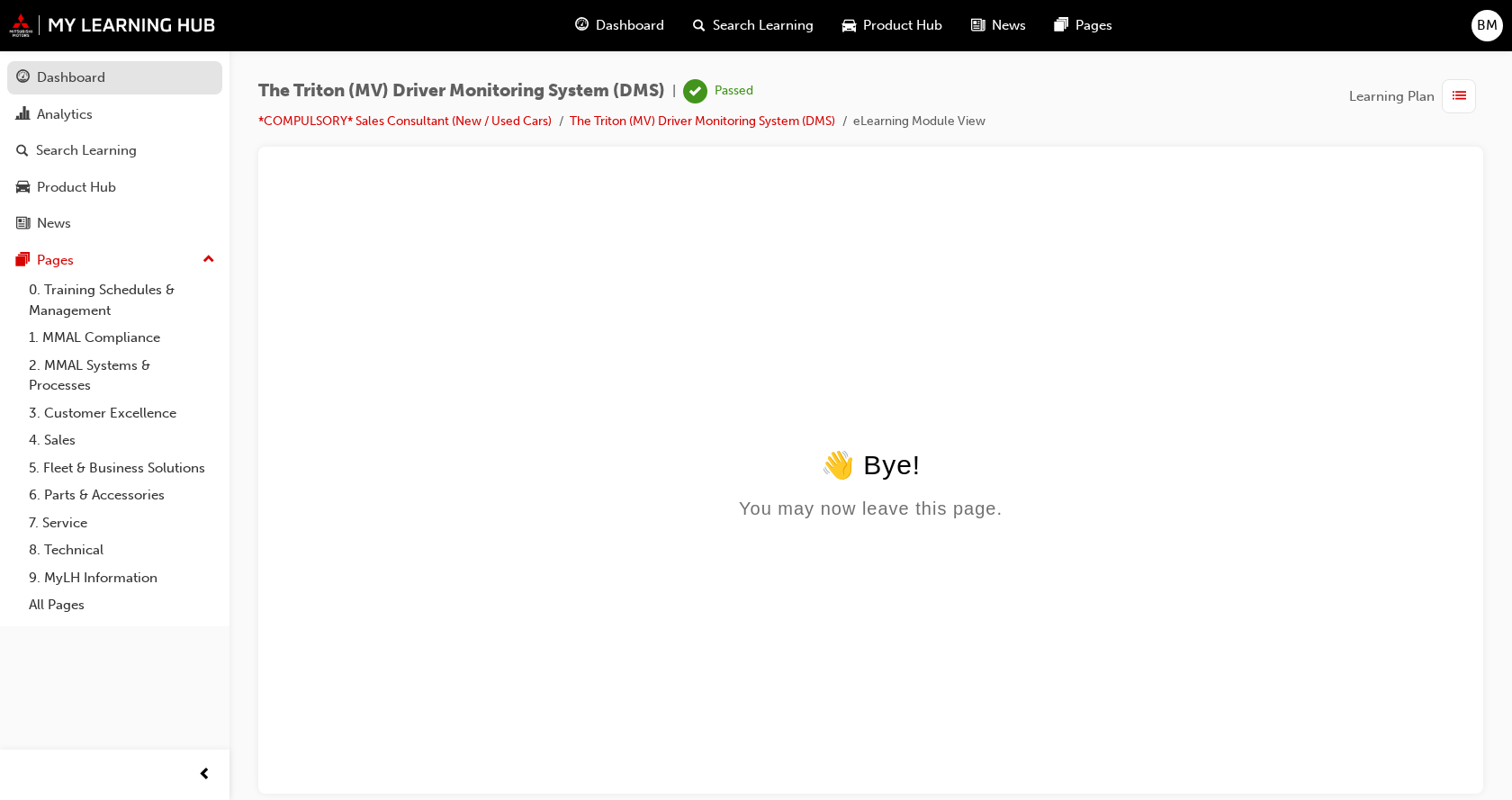
click at [36, 78] on div "Dashboard" at bounding box center [115, 78] width 197 height 23
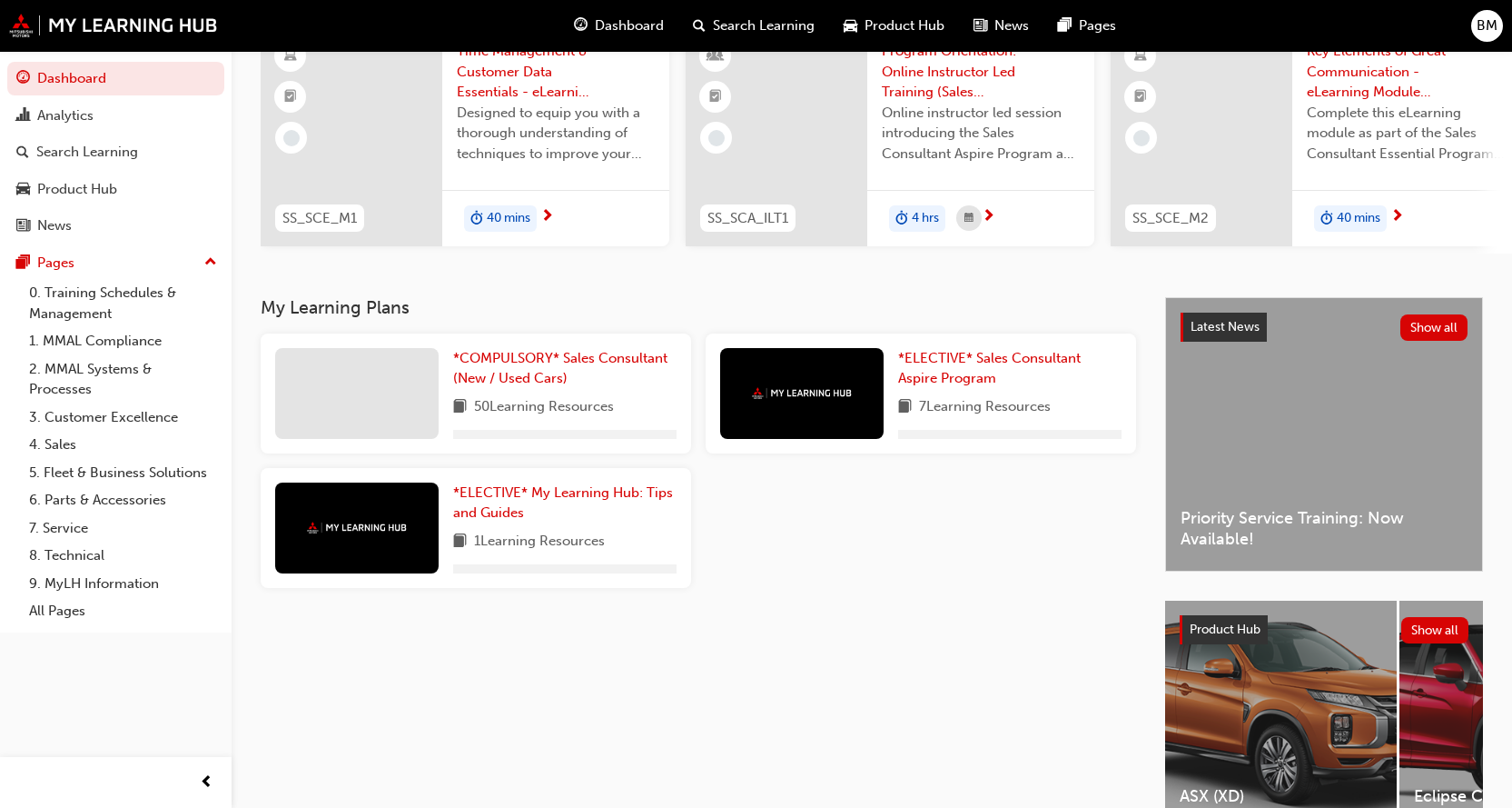
scroll to position [182, 0]
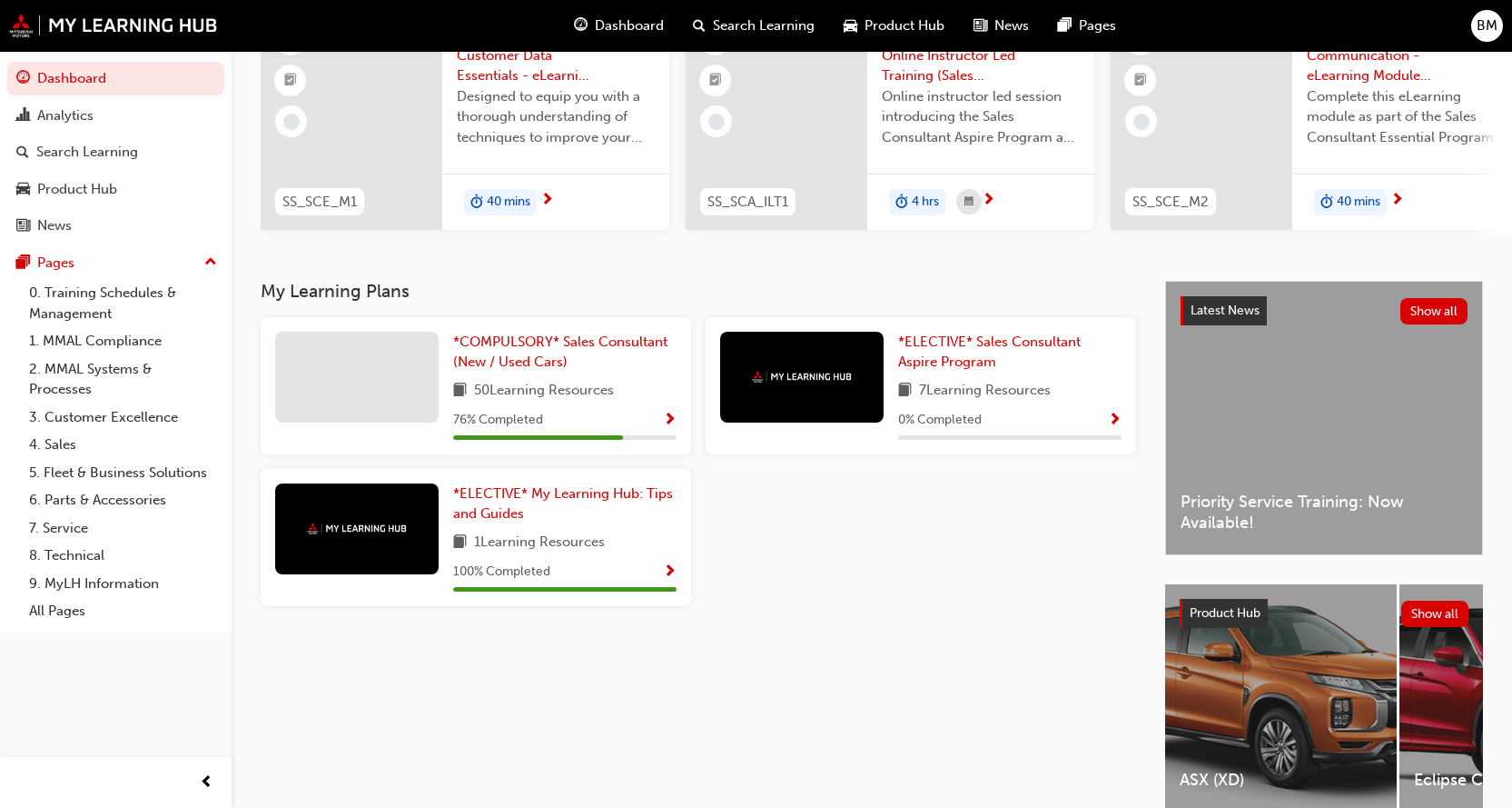
click at [670, 429] on span "Show Progress" at bounding box center [669, 421] width 14 height 17
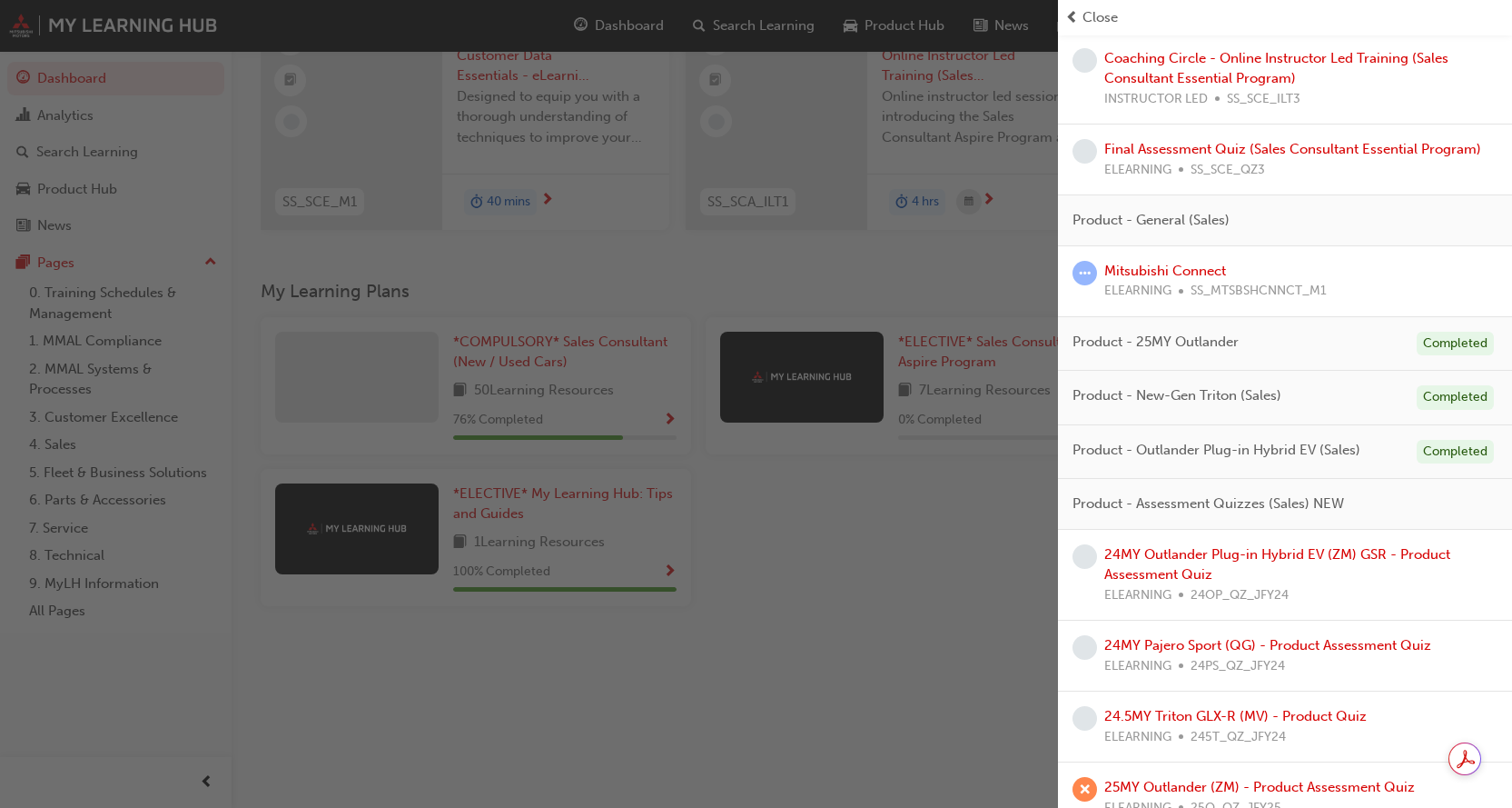
scroll to position [1000, 0]
